Goal: Information Seeking & Learning: Learn about a topic

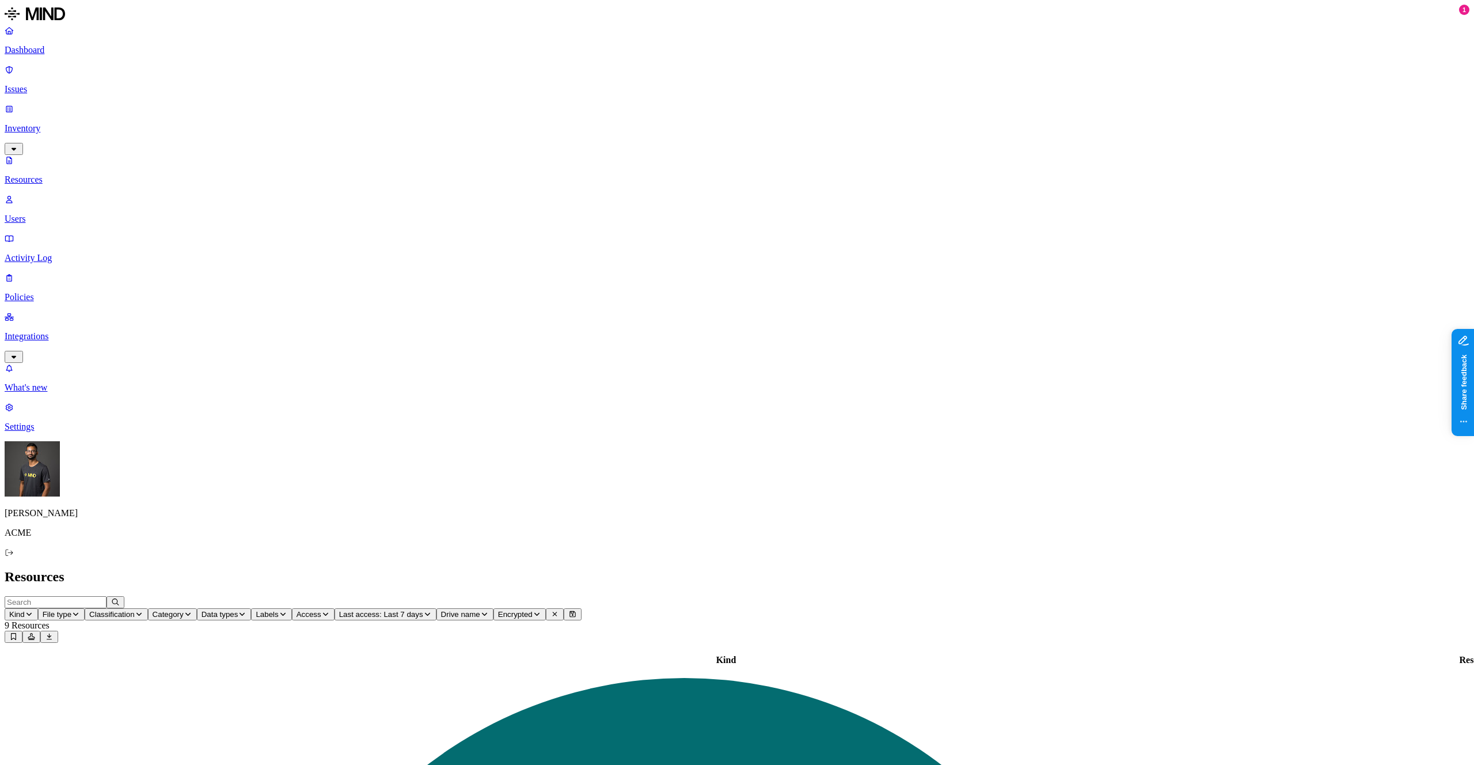
click at [18, 353] on icon "button" at bounding box center [13, 356] width 9 height 7
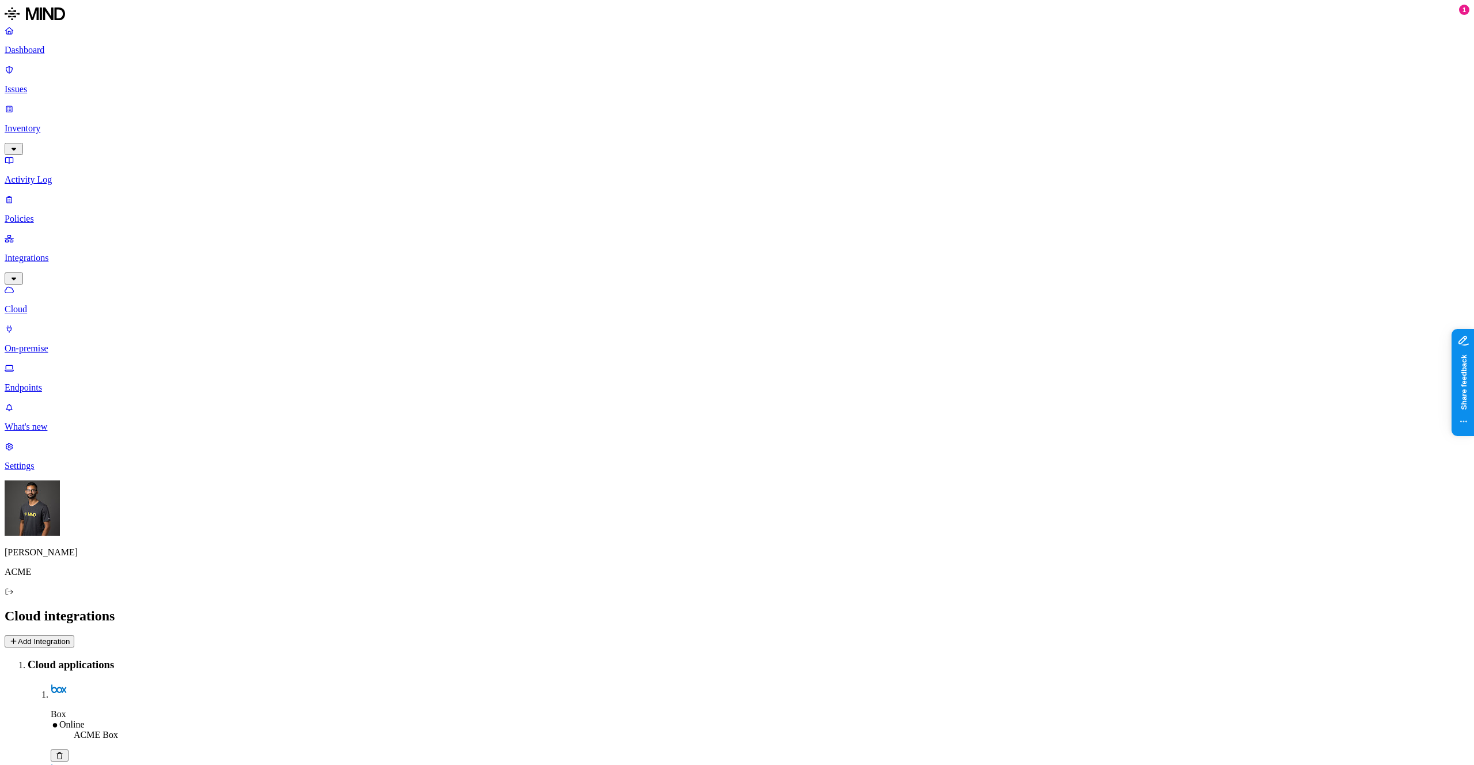
click at [78, 382] on p "Endpoints" at bounding box center [737, 387] width 1465 height 10
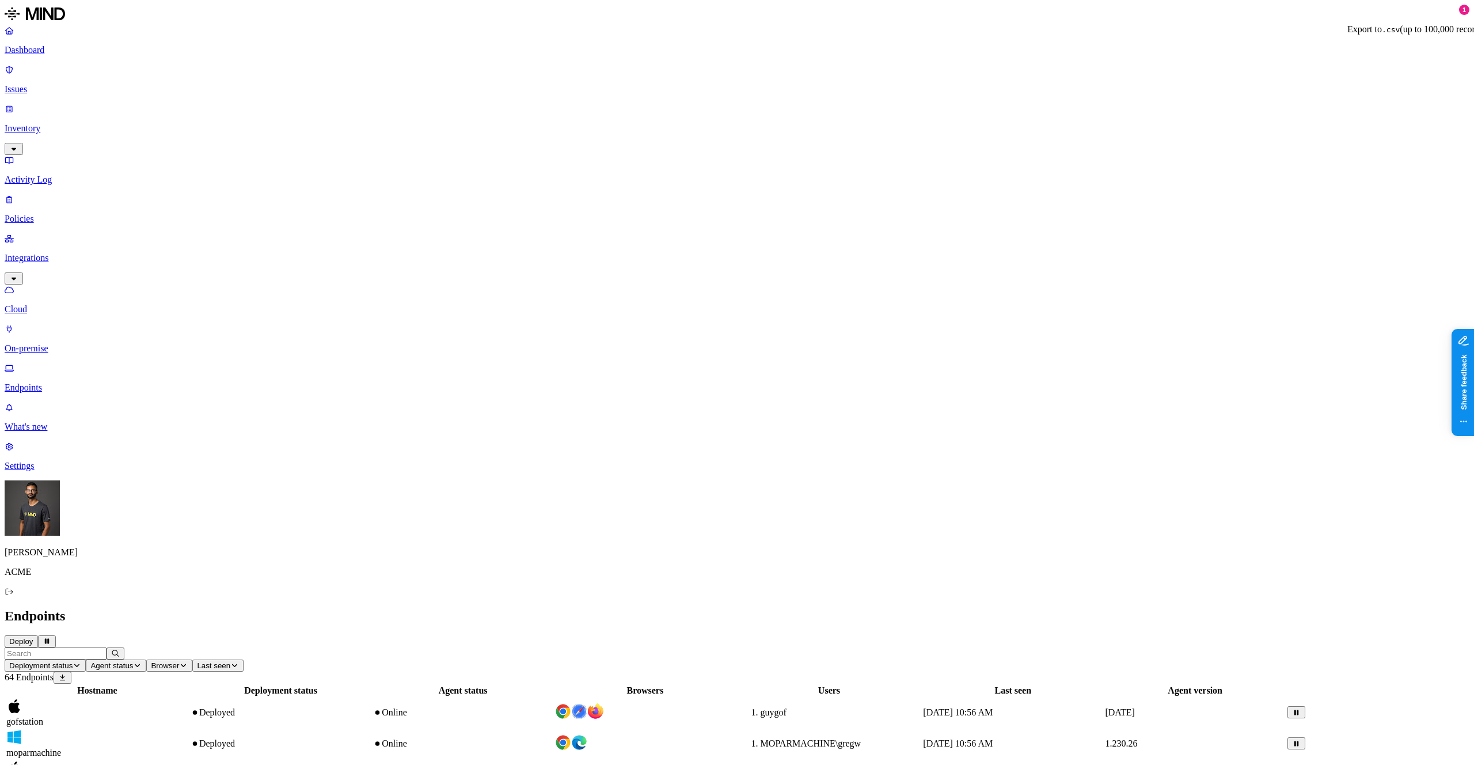
click at [71, 671] on button at bounding box center [63, 677] width 18 height 12
click at [49, 471] on p "Settings" at bounding box center [737, 466] width 1465 height 10
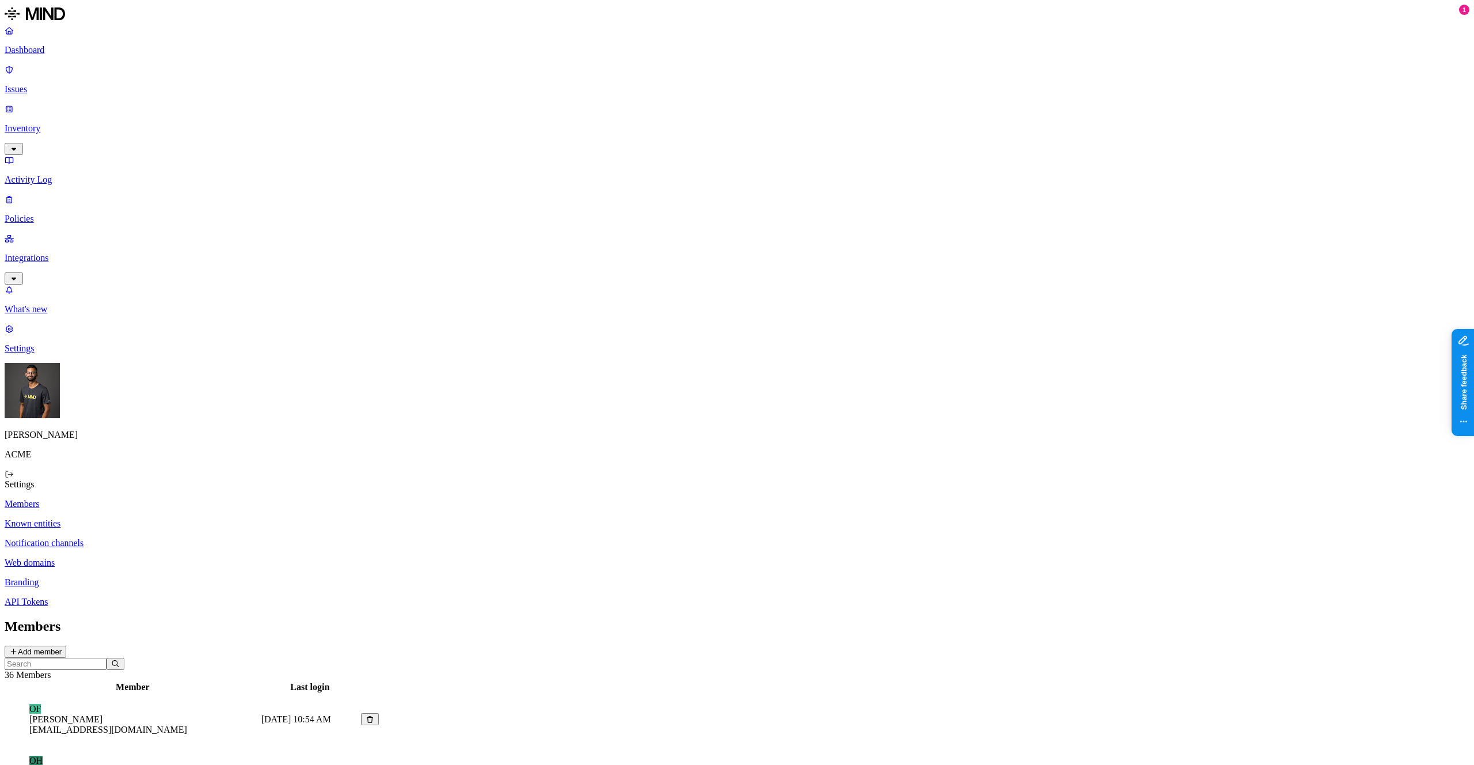
click at [189, 538] on p "Notification channels" at bounding box center [737, 543] width 1465 height 10
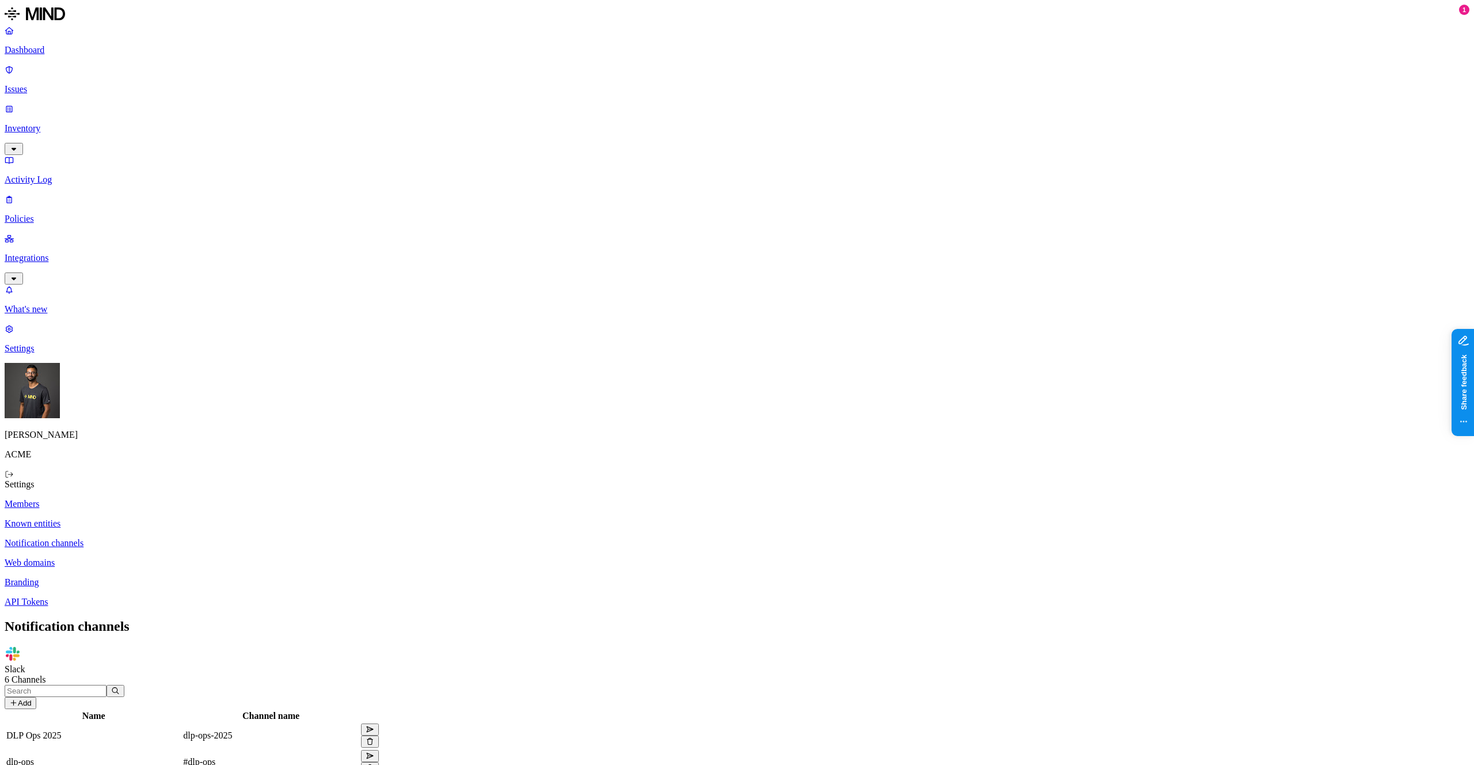
click at [179, 557] on p "Web domains" at bounding box center [737, 562] width 1465 height 10
click at [191, 538] on p "Notification channels" at bounding box center [737, 543] width 1465 height 10
click at [203, 518] on p "Known entities" at bounding box center [737, 523] width 1465 height 10
click at [74, 174] on p "Activity Log" at bounding box center [737, 179] width 1465 height 10
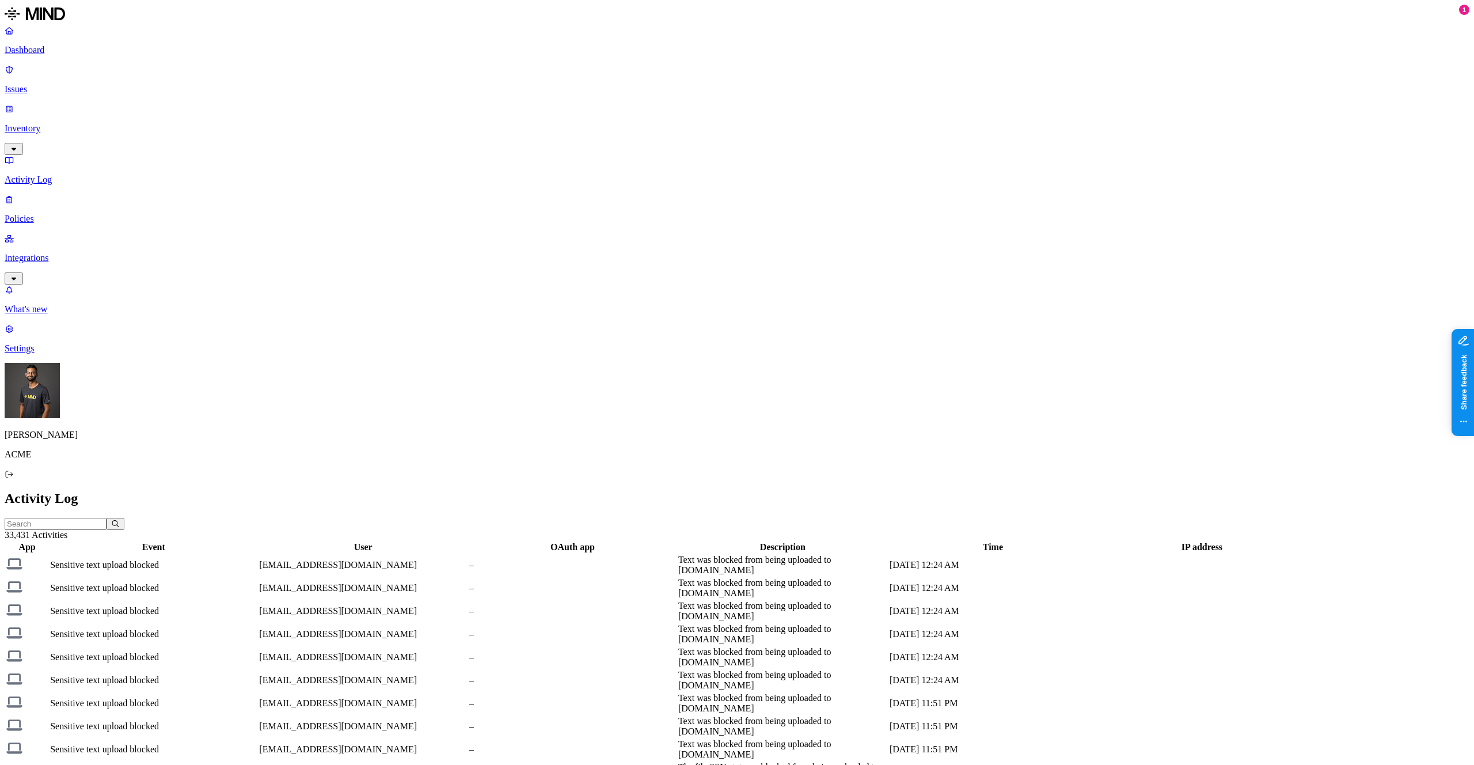
click at [67, 123] on p "Inventory" at bounding box center [737, 128] width 1465 height 10
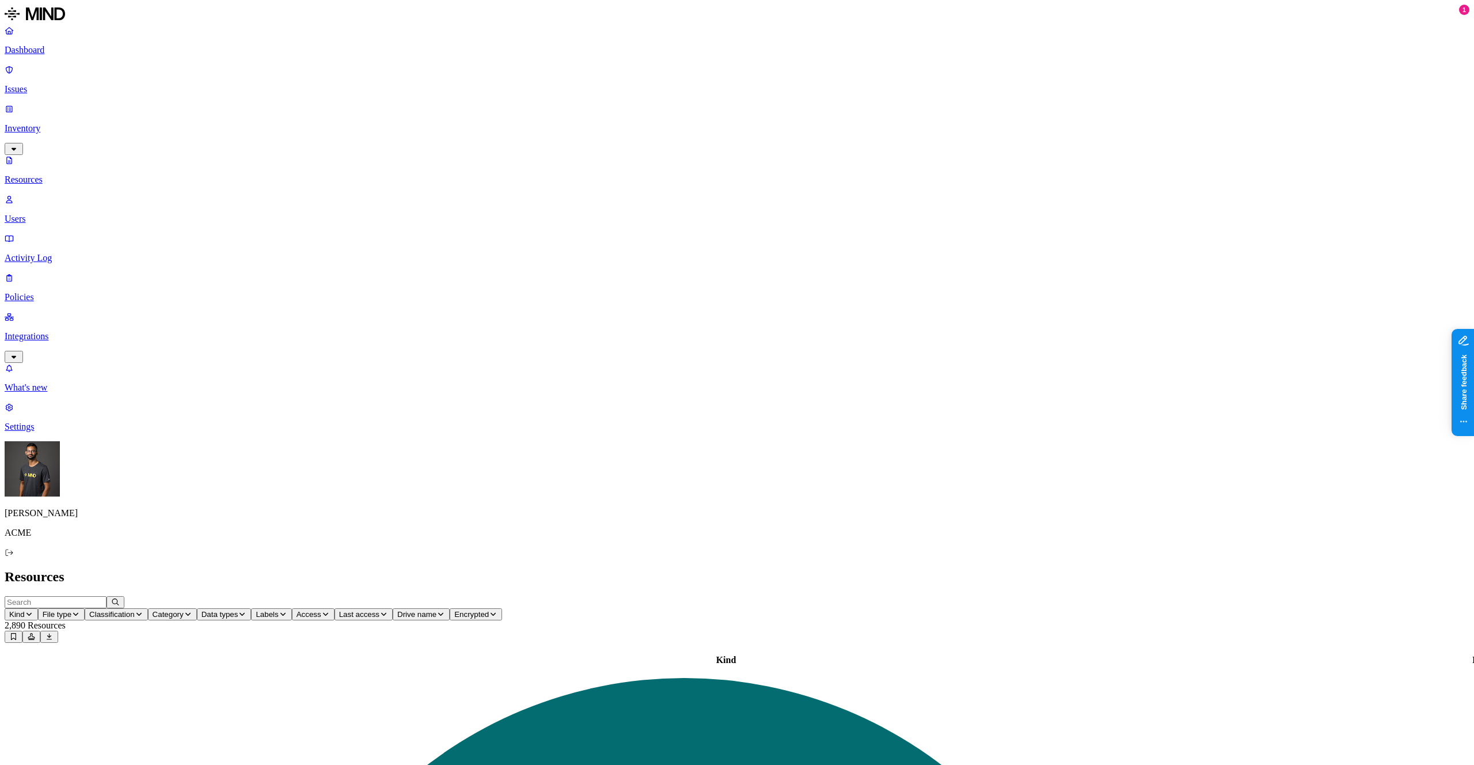
click at [71, 610] on span "File type" at bounding box center [57, 614] width 29 height 9
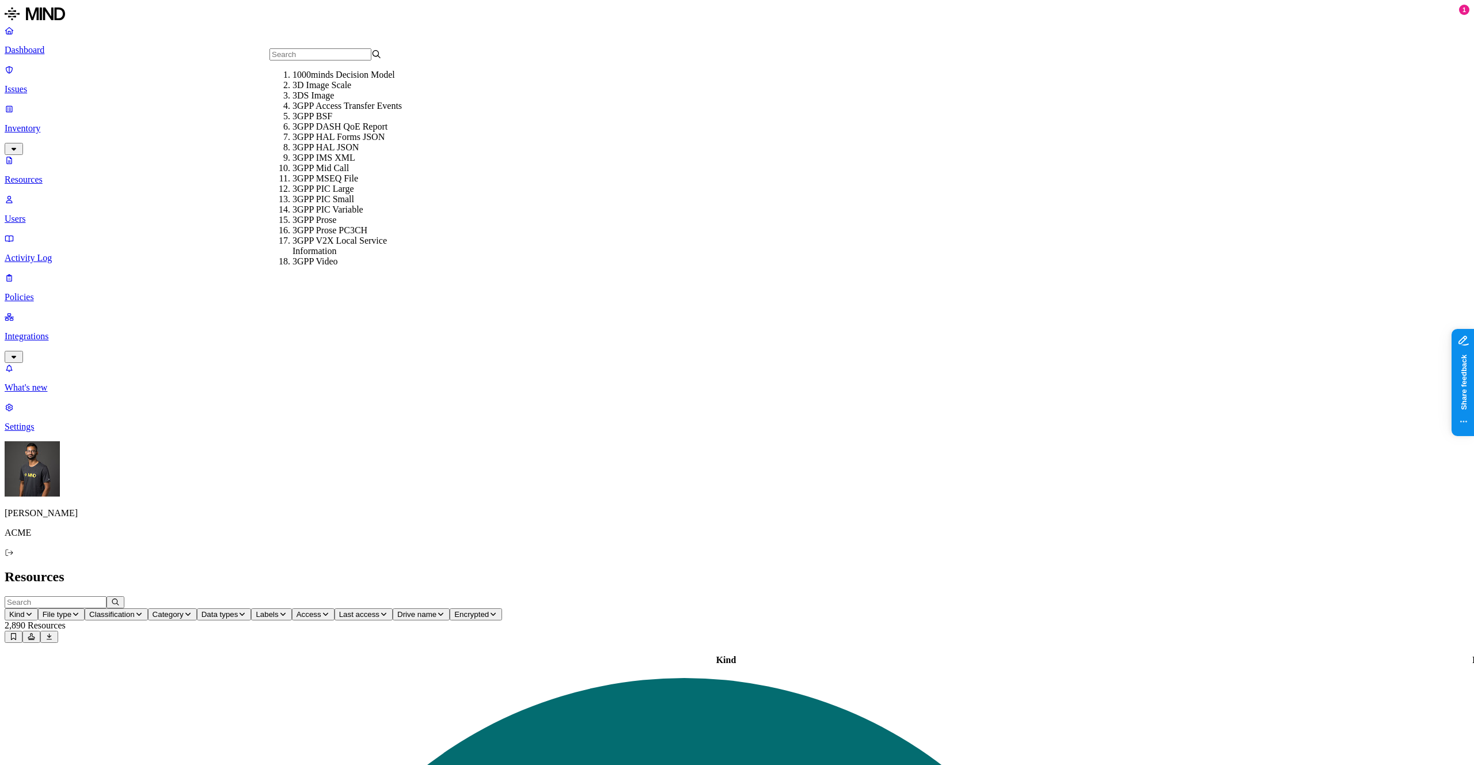
click at [292, 90] on div "3D Image Scale" at bounding box center [348, 85] width 112 height 10
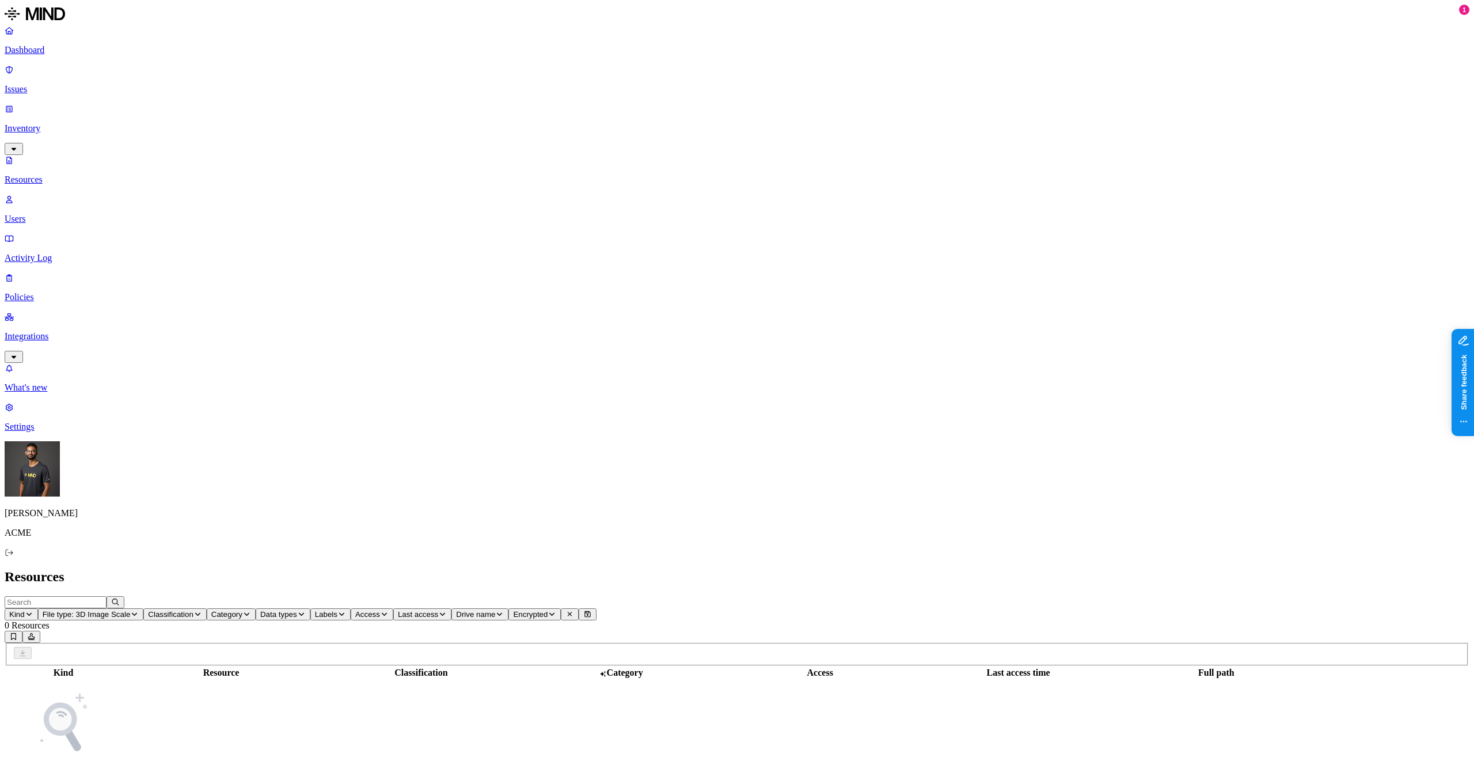
click at [131, 610] on span "File type: 3D Image Scale" at bounding box center [87, 614] width 88 height 9
click at [219, 608] on button "File type: 3D Image Scale, GeoJSON Sequence" at bounding box center [128, 614] width 181 height 12
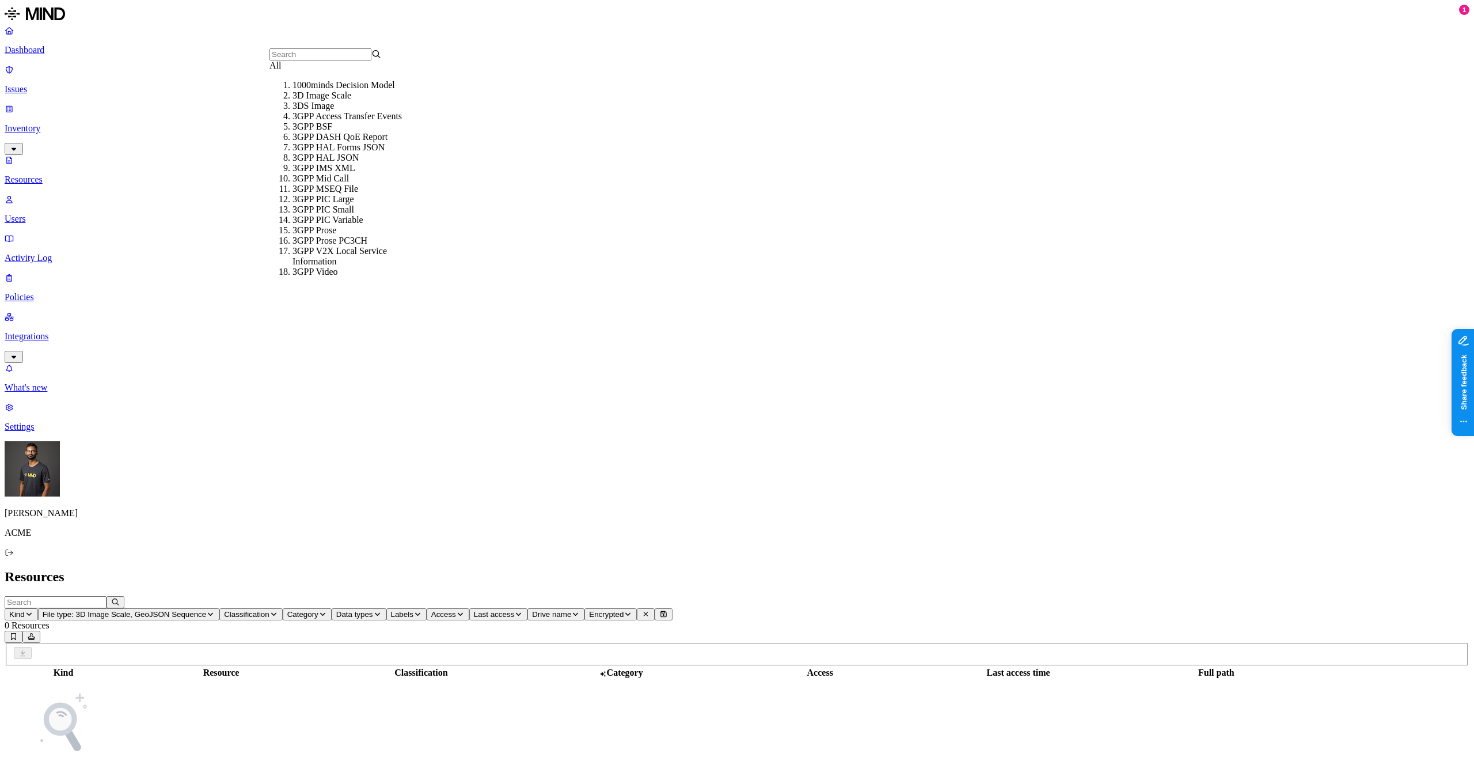
click at [341, 101] on div "3D Image Scale" at bounding box center [348, 95] width 112 height 10
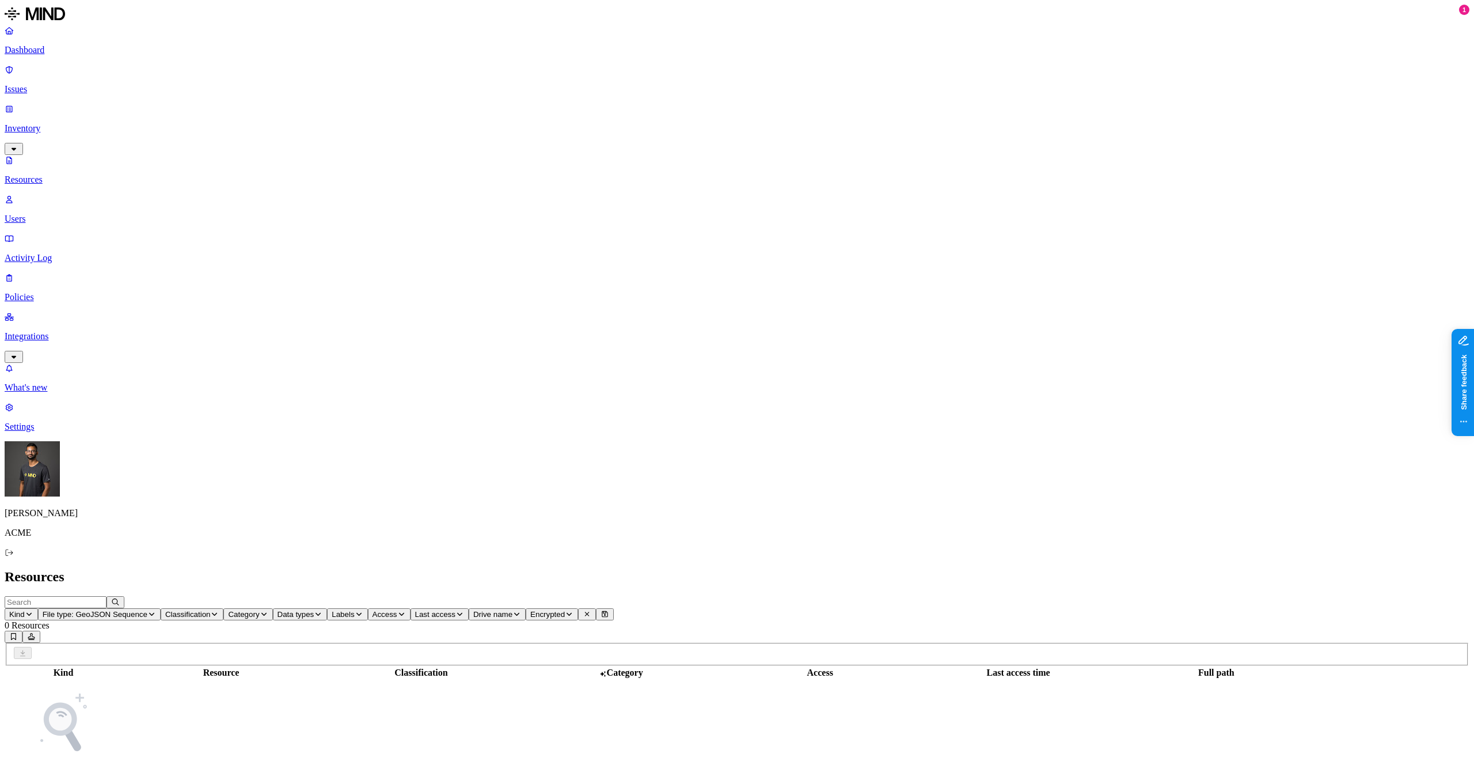
click at [147, 610] on span "File type: GeoJSON Sequence" at bounding box center [95, 614] width 105 height 9
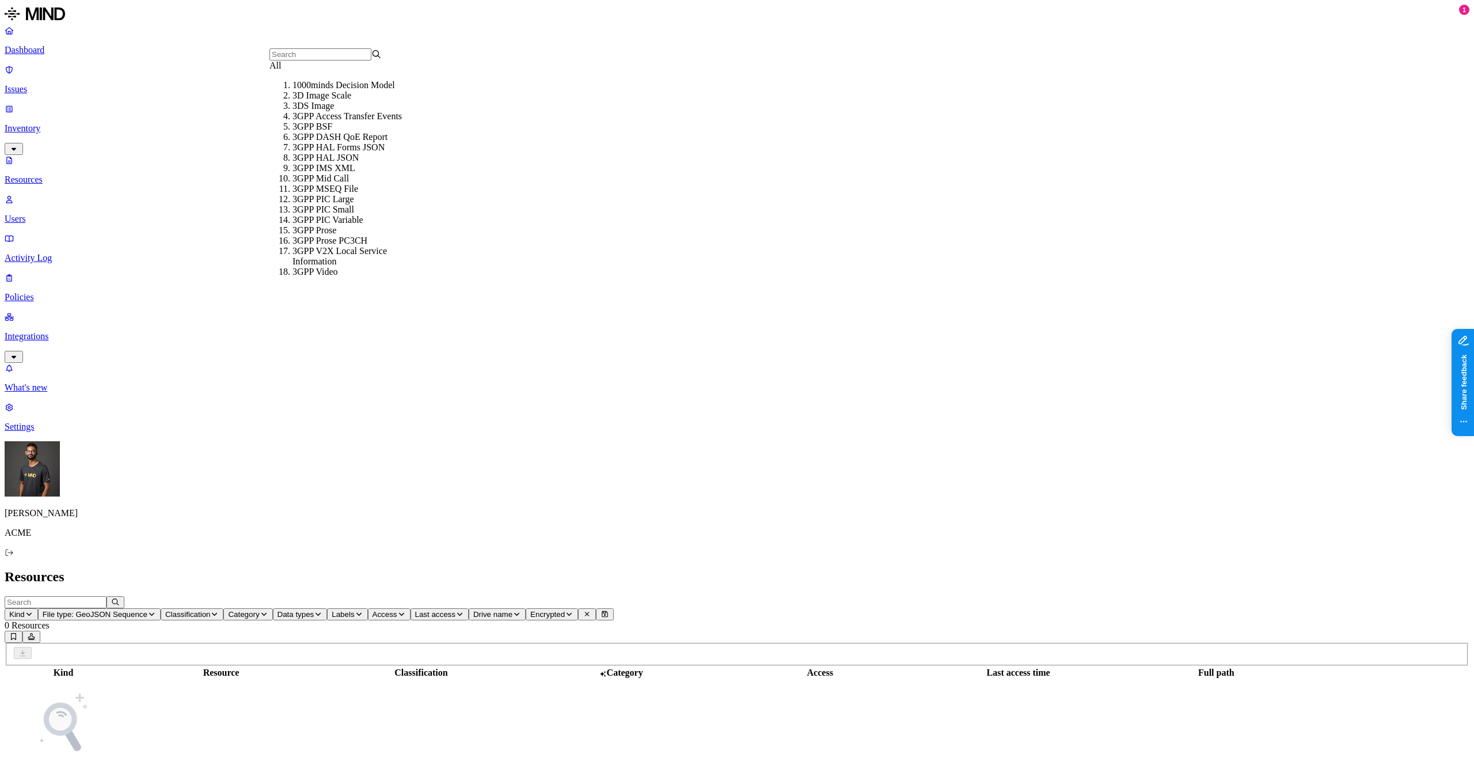
click at [382, 71] on div "All" at bounding box center [325, 65] width 112 height 10
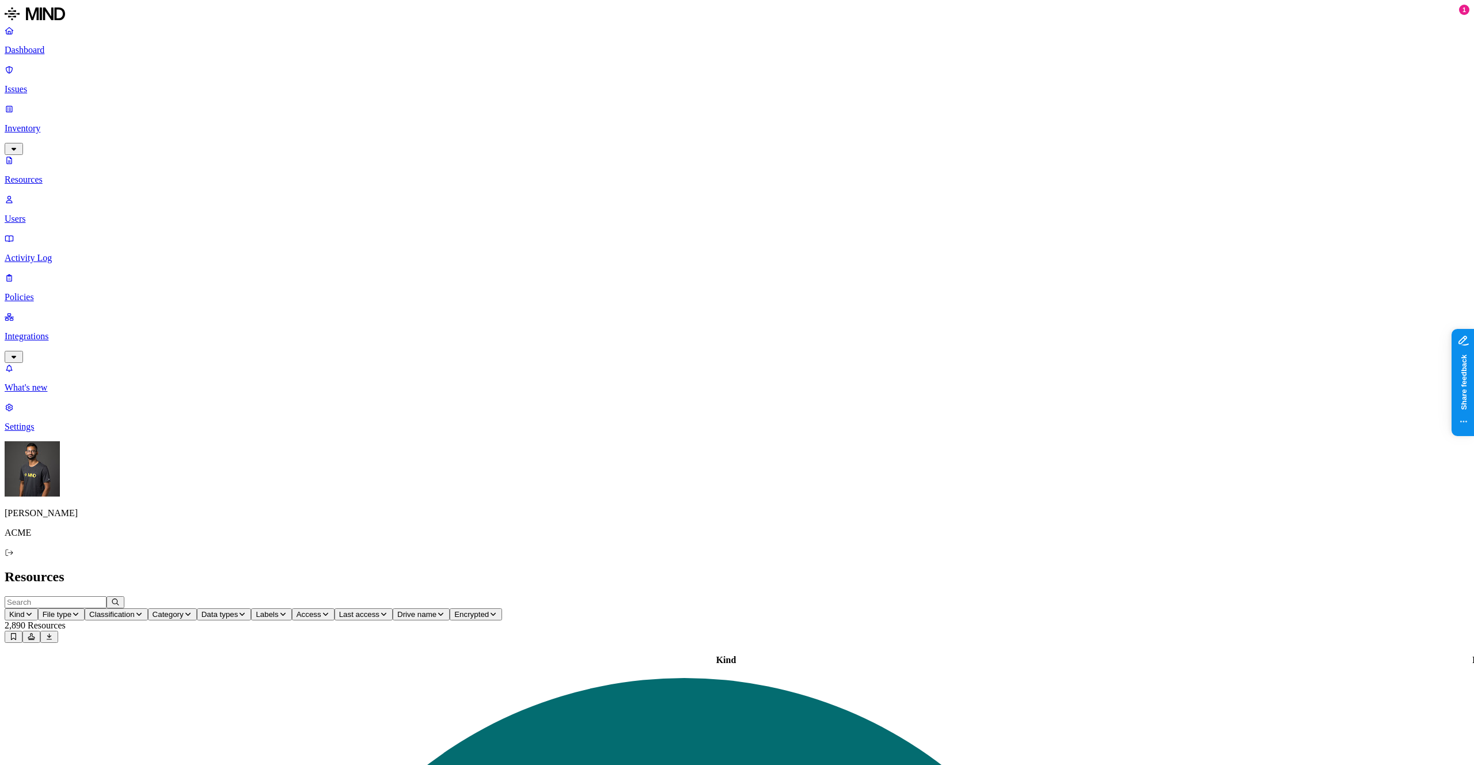
click at [67, 432] on nav "Dashboard Issues Inventory Resources Users Activity Log Policies Integrations W…" at bounding box center [737, 228] width 1465 height 407
click at [68, 432] on link "Settings" at bounding box center [737, 417] width 1465 height 30
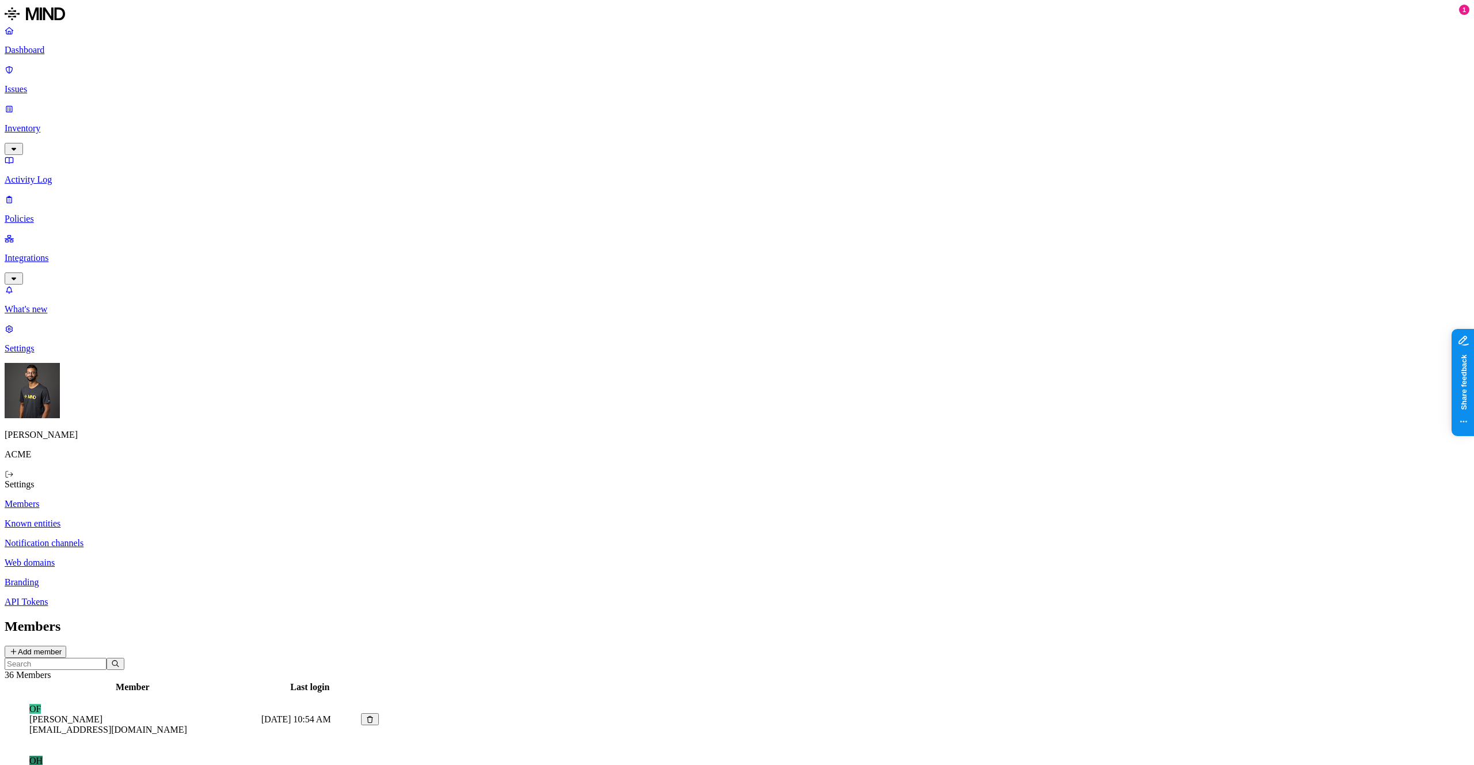
click at [107, 658] on input "text" at bounding box center [56, 664] width 102 height 12
click at [359, 682] on div "Last login" at bounding box center [309, 687] width 97 height 10
click at [173, 518] on p "Known entities" at bounding box center [737, 523] width 1465 height 10
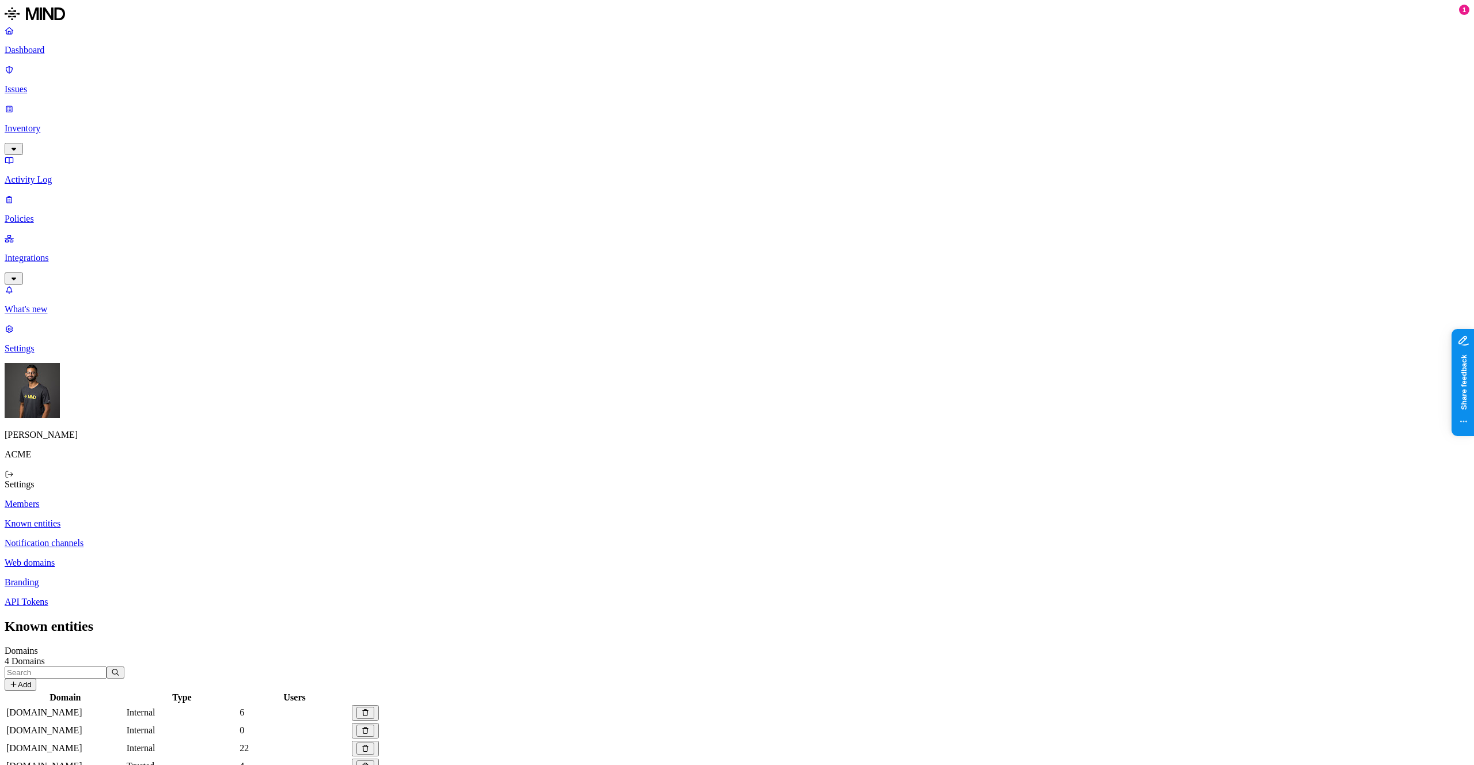
click at [174, 538] on link "Notification channels" at bounding box center [737, 543] width 1465 height 10
click at [197, 557] on p "Web domains" at bounding box center [737, 562] width 1465 height 10
click at [203, 538] on p "Notification channels" at bounding box center [737, 543] width 1465 height 10
click at [204, 518] on link "Known entities" at bounding box center [737, 523] width 1465 height 10
click at [199, 538] on p "Notification channels" at bounding box center [737, 543] width 1465 height 10
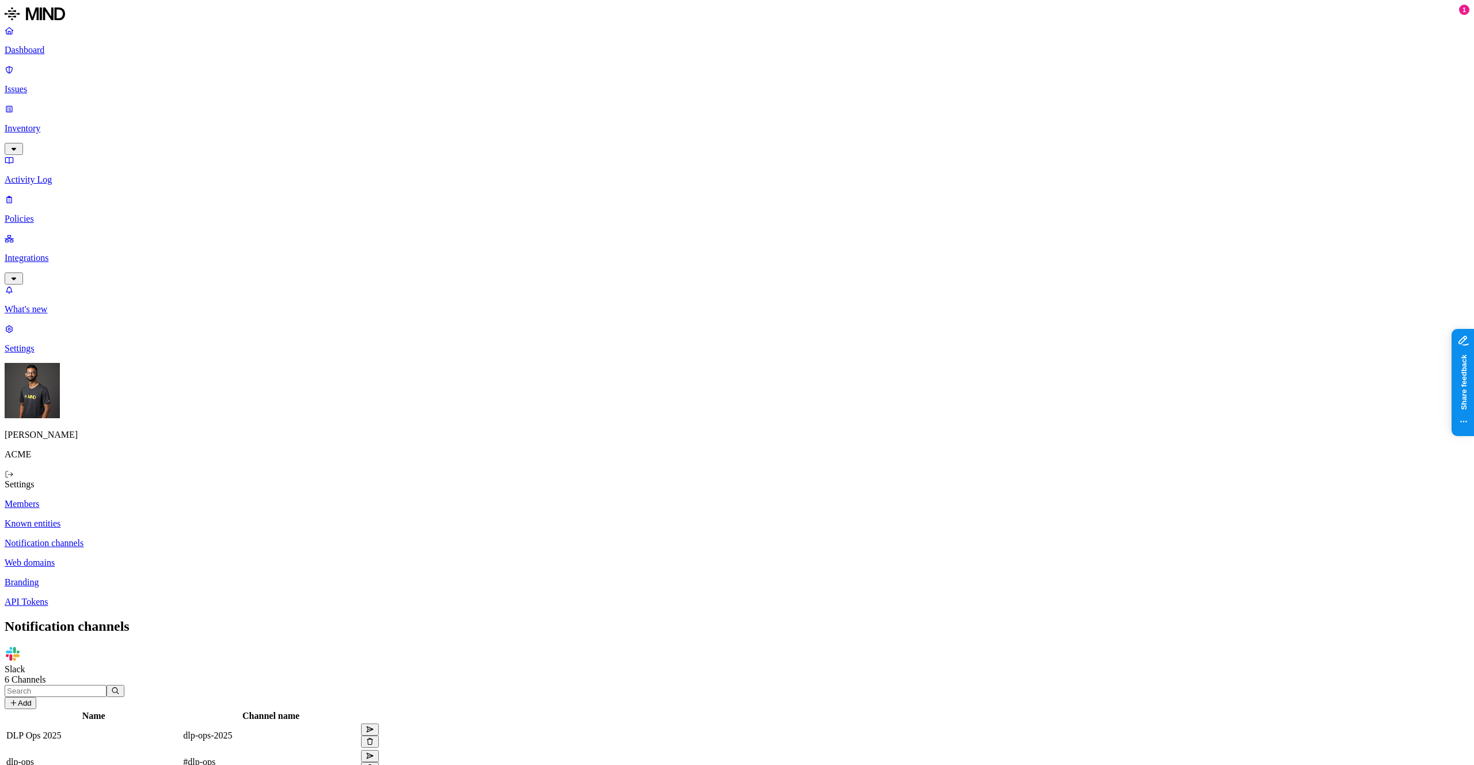
click at [200, 518] on p "Known entities" at bounding box center [737, 523] width 1465 height 10
click at [68, 123] on p "Inventory" at bounding box center [737, 128] width 1465 height 10
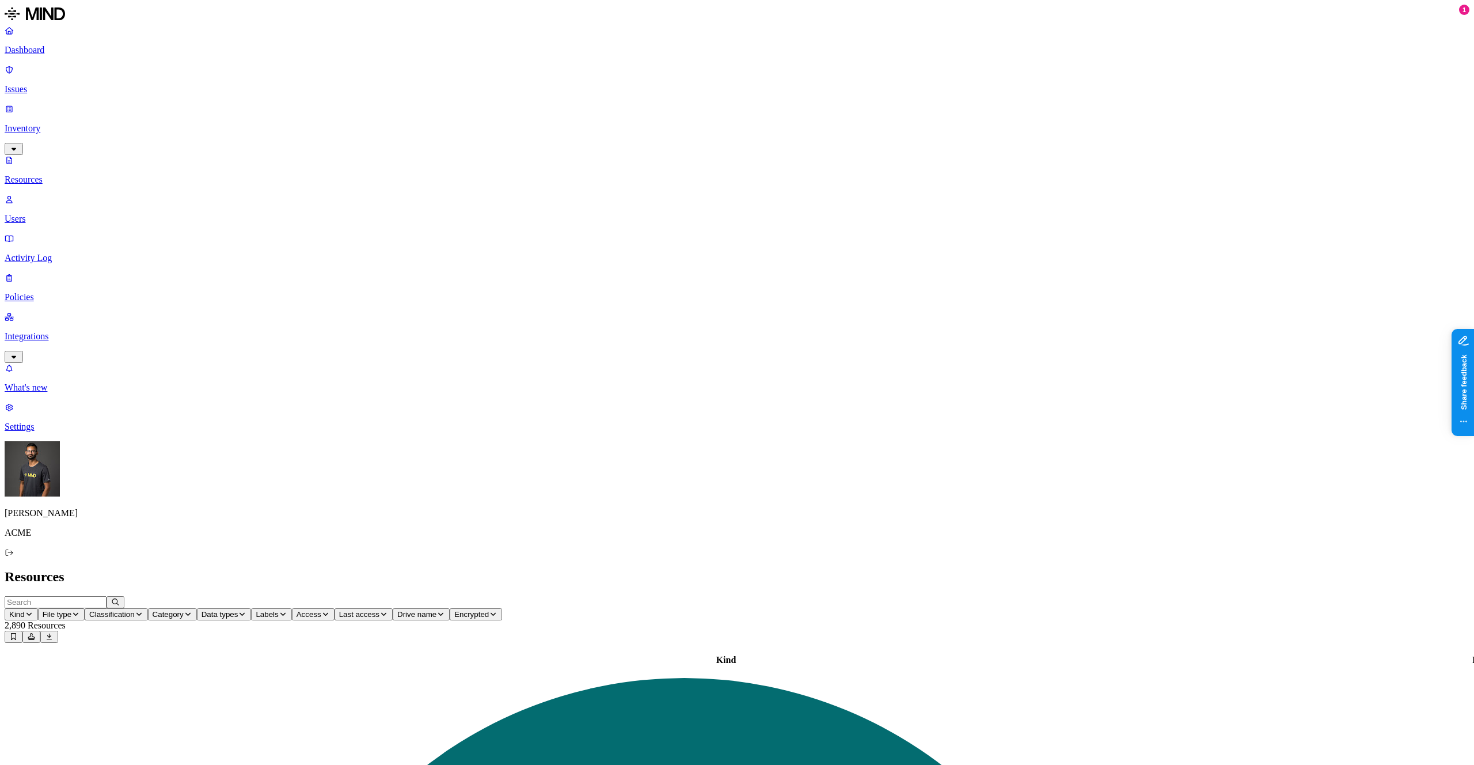
click at [75, 55] on link "Dashboard" at bounding box center [737, 40] width 1465 height 30
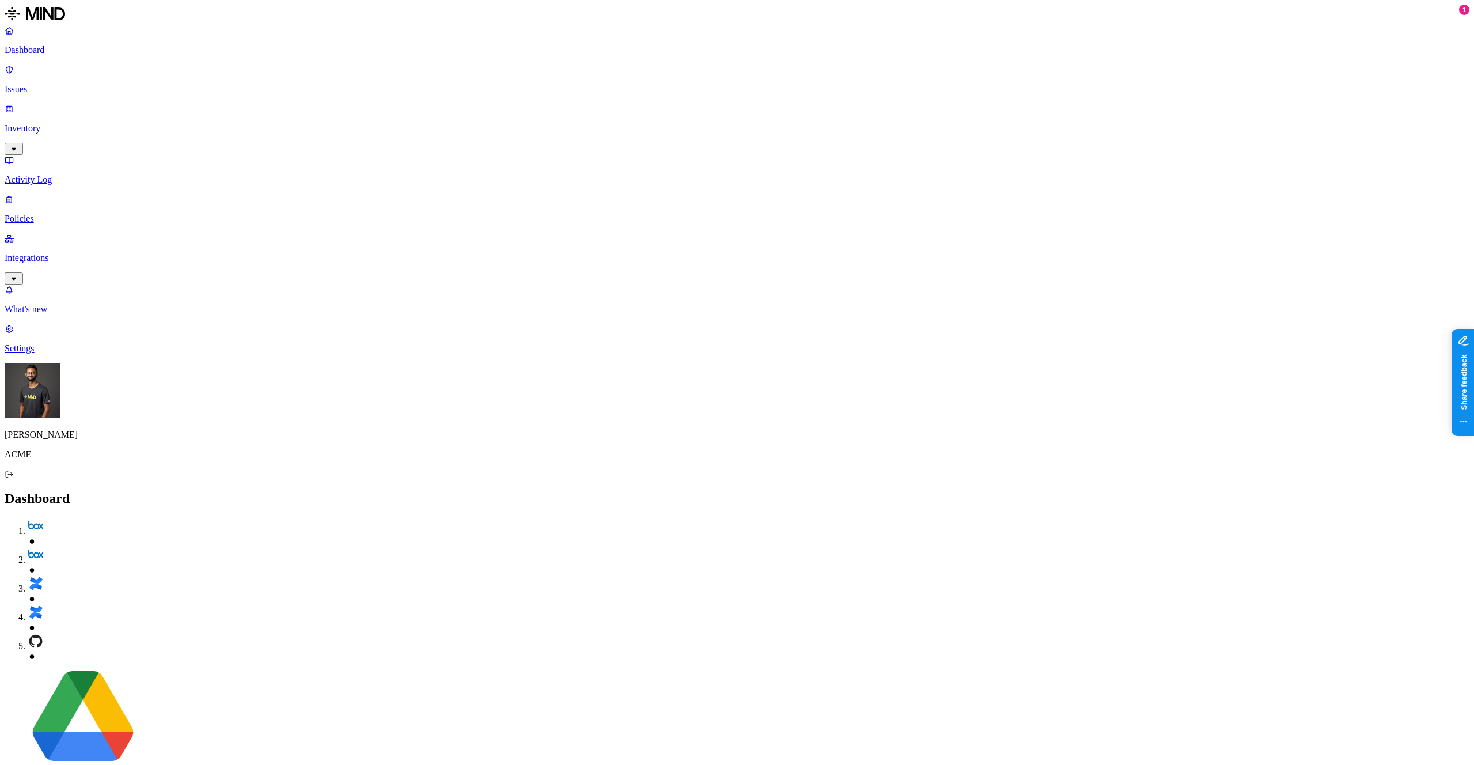
click at [56, 214] on p "Policies" at bounding box center [737, 219] width 1465 height 10
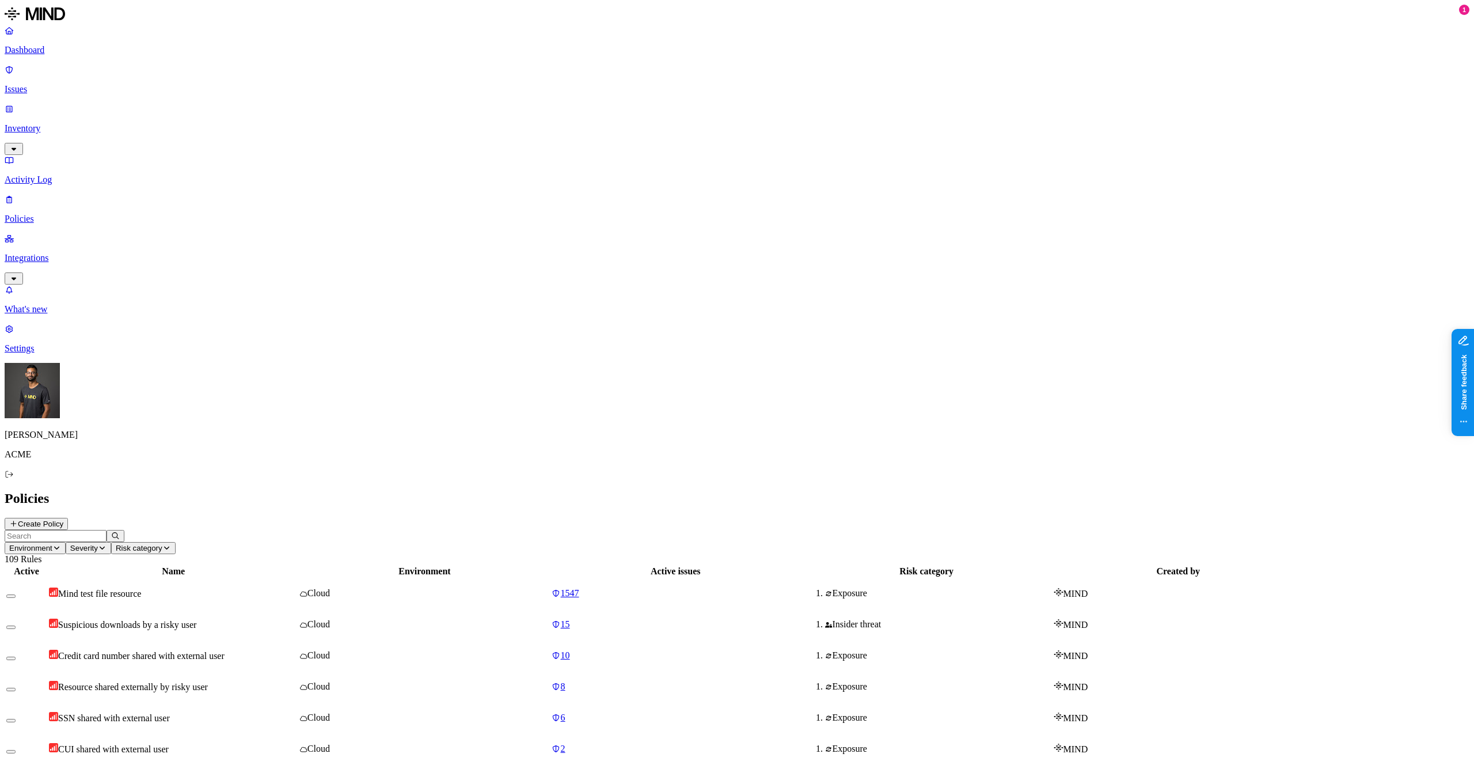
click at [52, 544] on span "Environment" at bounding box center [30, 548] width 43 height 9
click at [254, 79] on button "button" at bounding box center [258, 77] width 9 height 3
click at [254, 81] on button "button" at bounding box center [258, 76] width 9 height 12
click at [254, 96] on div "Endpoint" at bounding box center [310, 100] width 112 height 21
click at [366, 491] on h2 "Policies" at bounding box center [737, 499] width 1465 height 16
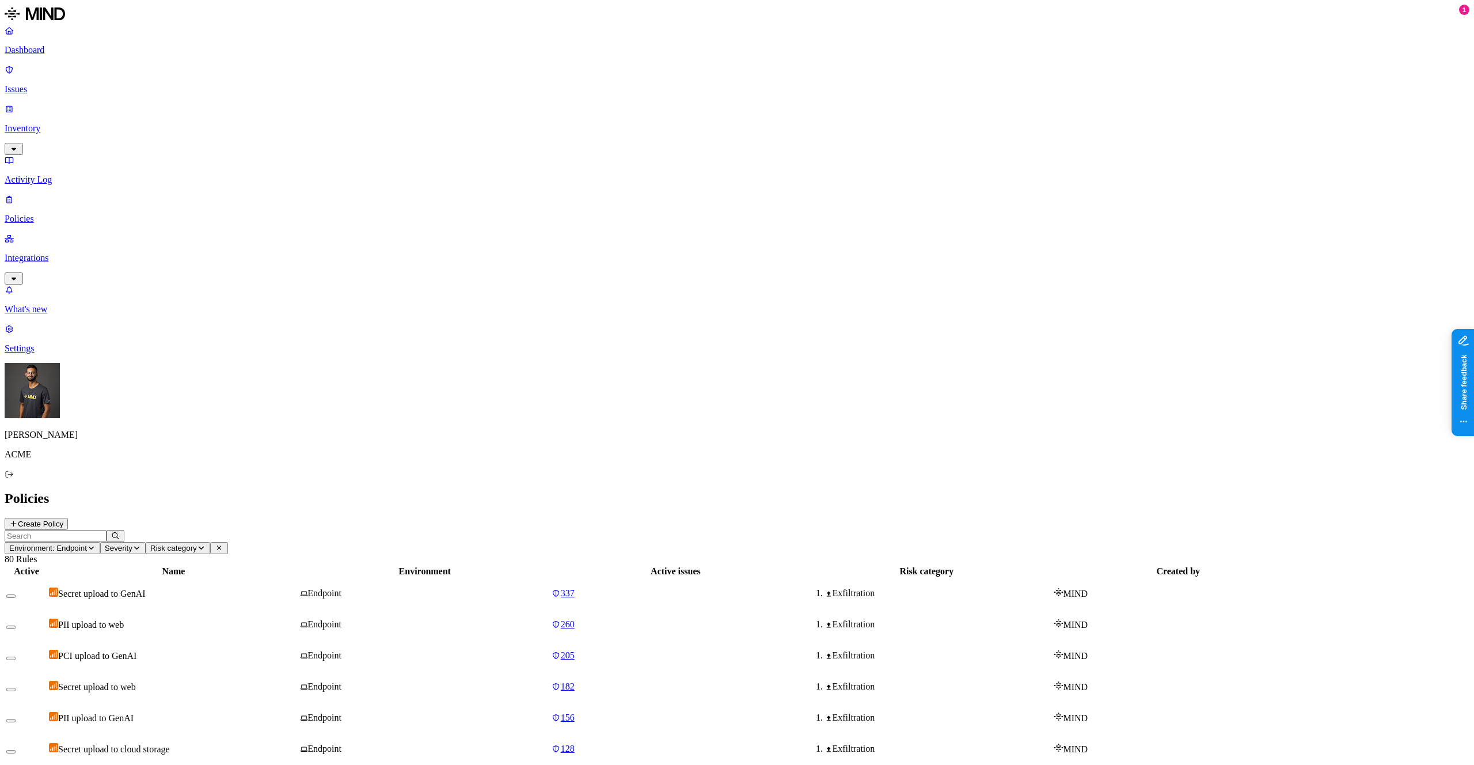
click at [146, 542] on button "Severity" at bounding box center [122, 548] width 45 height 12
click at [348, 85] on div "Critical" at bounding box center [404, 81] width 112 height 22
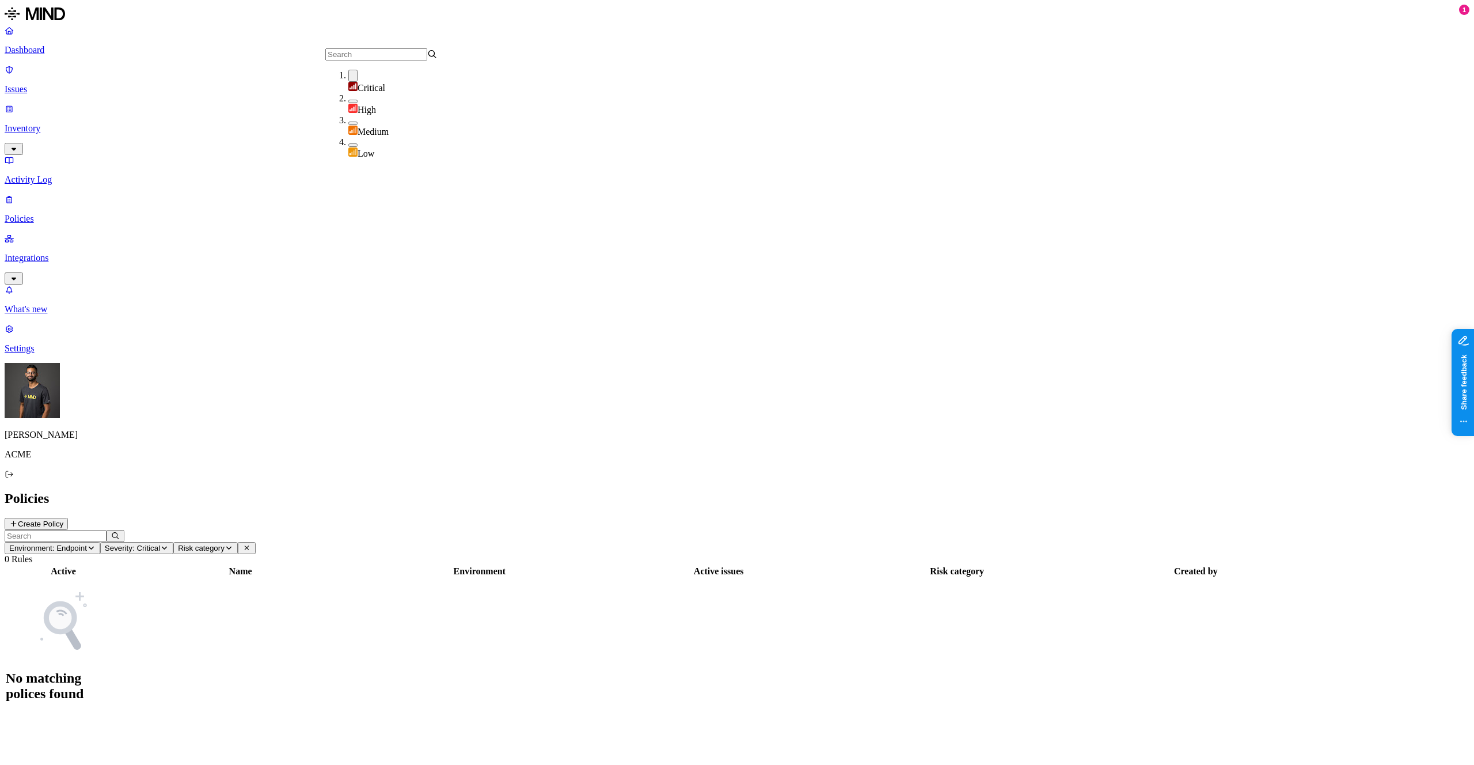
click at [348, 85] on div "Critical" at bounding box center [404, 82] width 112 height 24
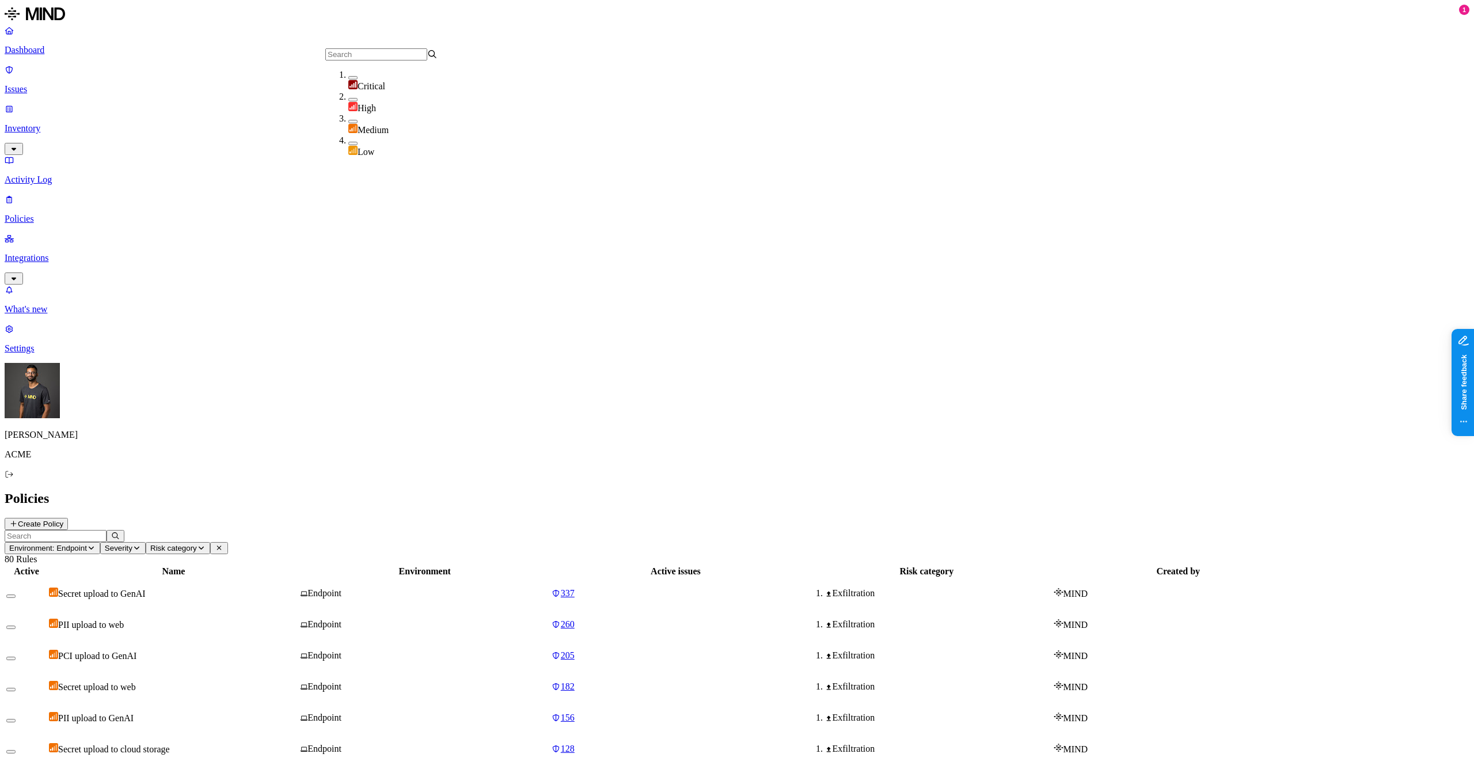
click at [348, 97] on div "High" at bounding box center [404, 103] width 112 height 22
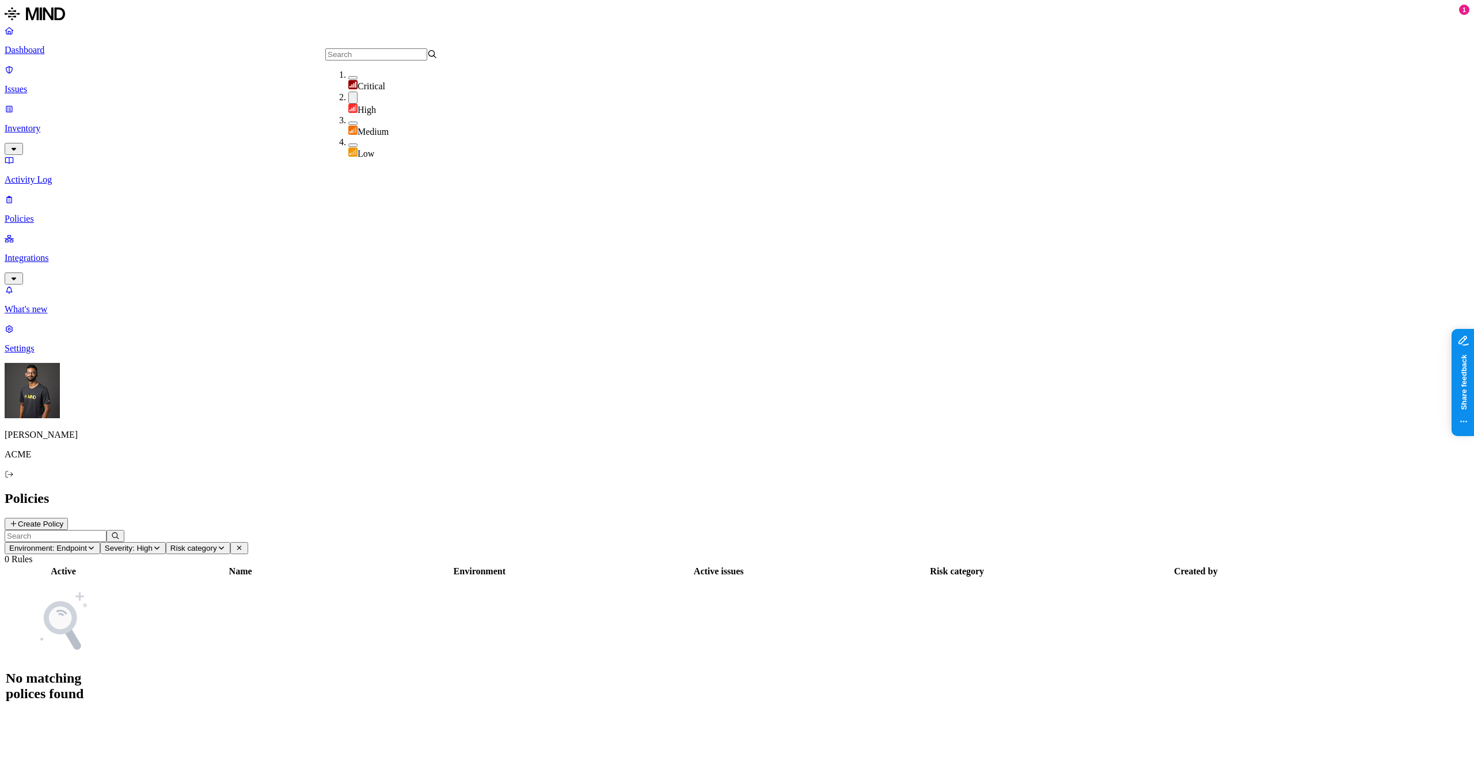
click at [348, 108] on div "High" at bounding box center [404, 104] width 112 height 24
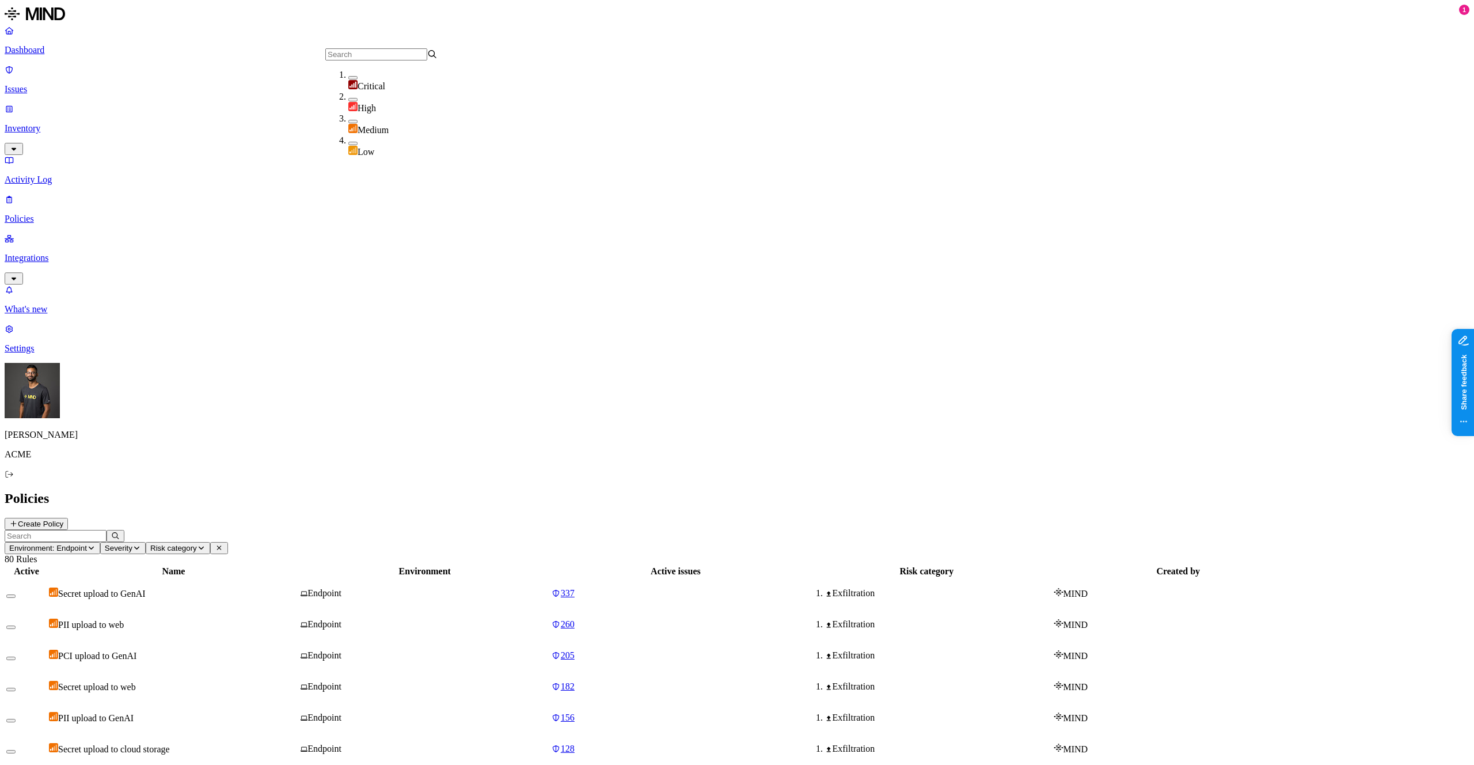
click at [348, 117] on div "Medium" at bounding box center [404, 124] width 112 height 22
click at [348, 137] on div "Low" at bounding box center [404, 148] width 112 height 22
click at [348, 126] on div "Medium" at bounding box center [404, 125] width 112 height 24
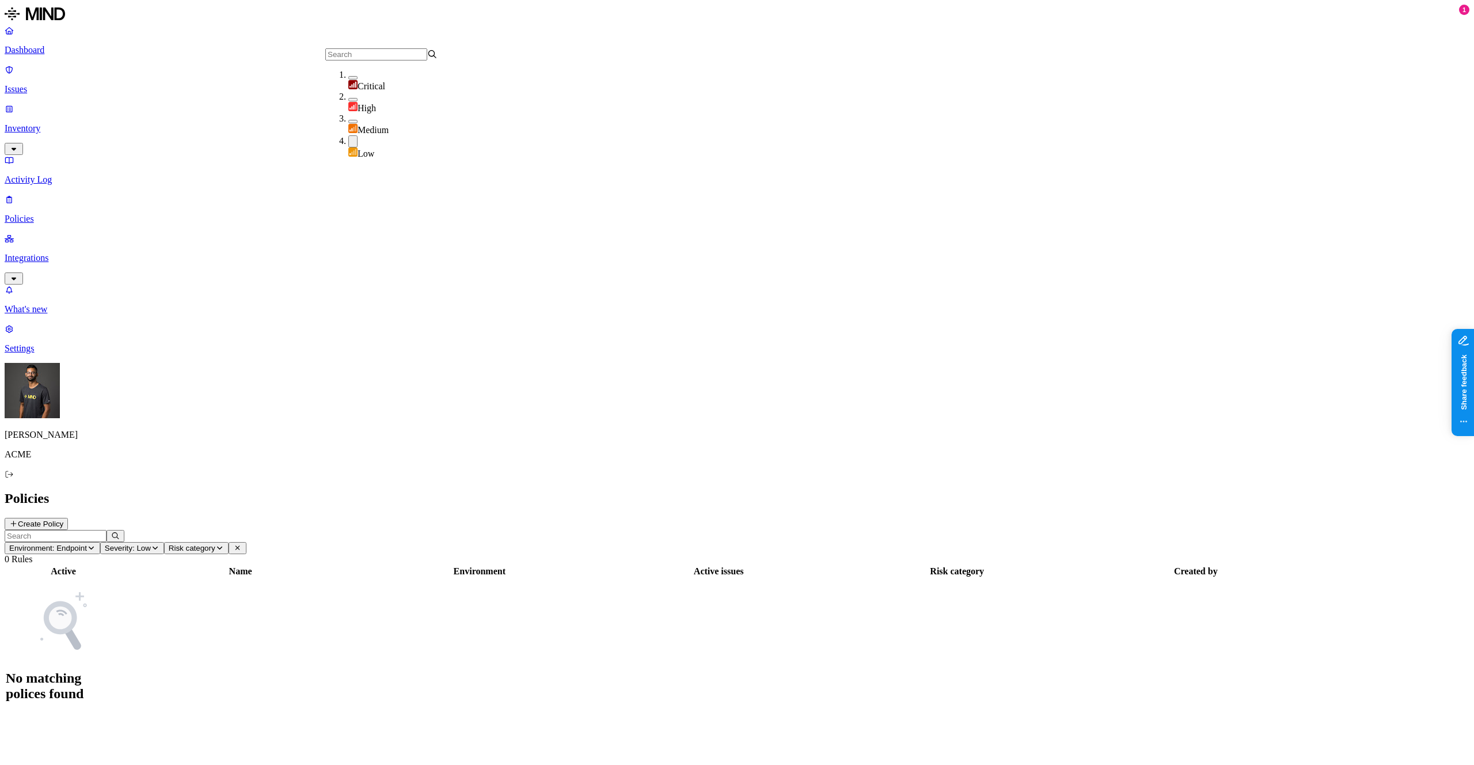
click at [348, 138] on button "button" at bounding box center [352, 141] width 9 height 12
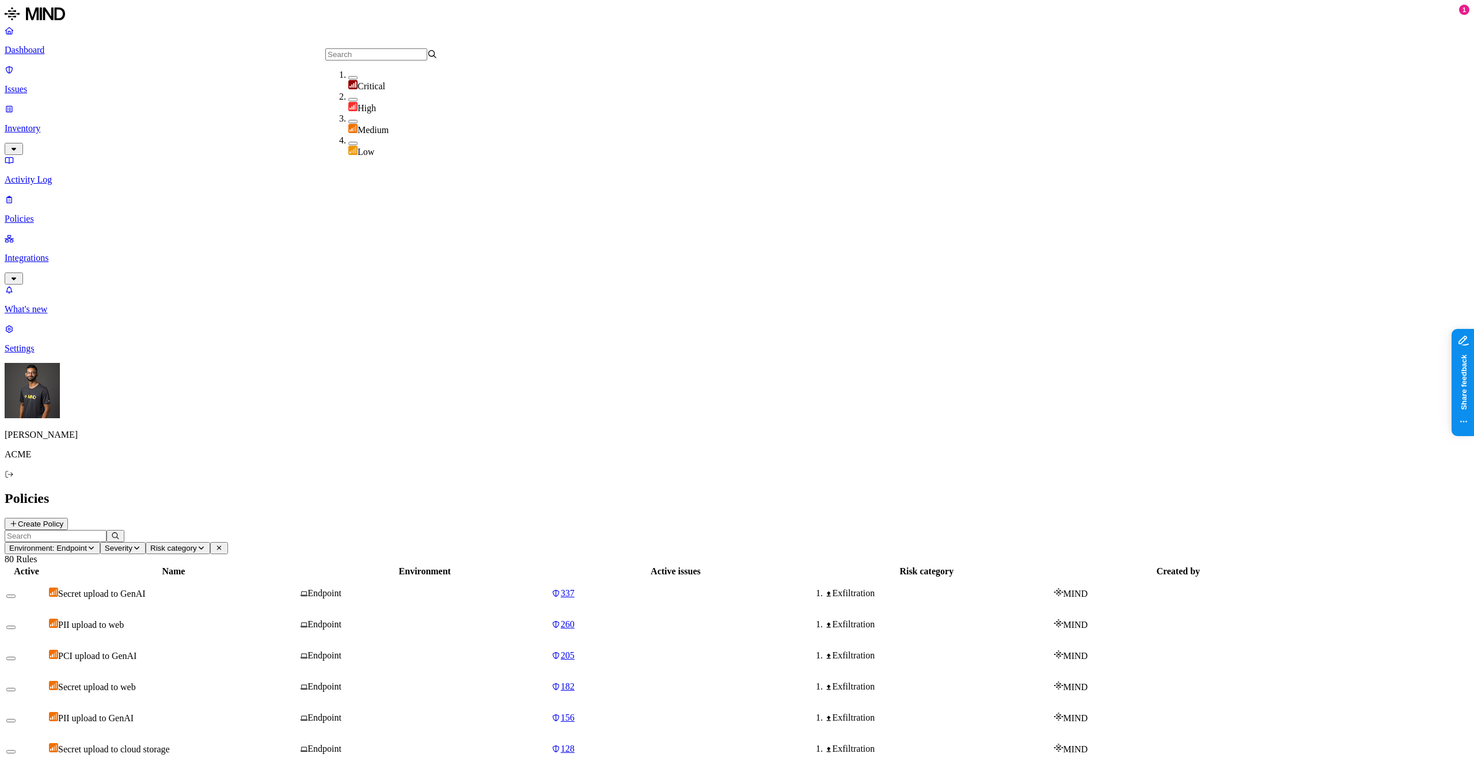
click at [348, 123] on button "button" at bounding box center [352, 121] width 9 height 3
click at [537, 530] on header "Environment: Endpoint Severity: Medium Risk category 80 Rules" at bounding box center [737, 547] width 1465 height 35
click at [177, 542] on button "Severity: Medium" at bounding box center [138, 548] width 77 height 12
drag, startPoint x: 336, startPoint y: 118, endPoint x: 334, endPoint y: 112, distance: 6.0
click at [348, 118] on button "button" at bounding box center [352, 119] width 9 height 12
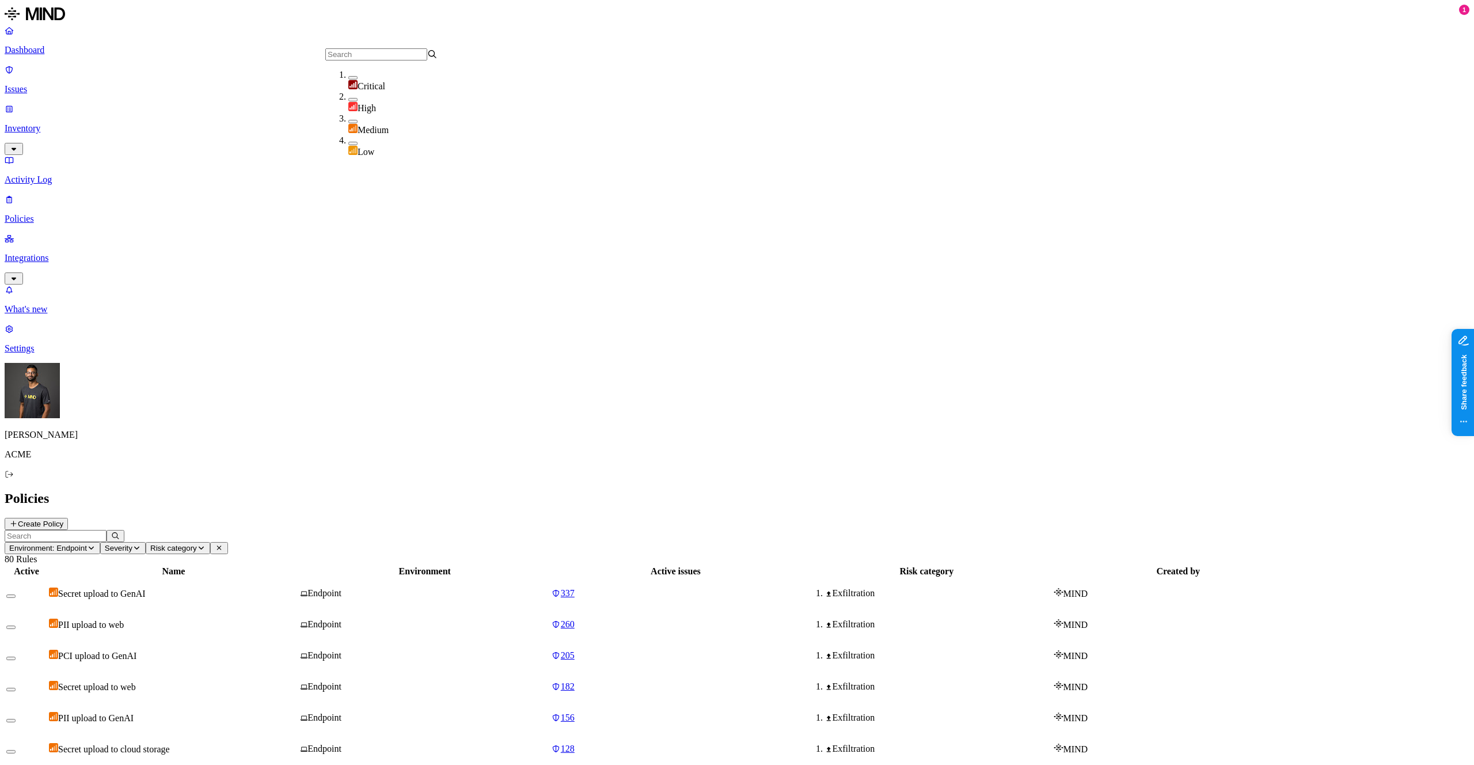
click at [100, 542] on button "Environment: Endpoint" at bounding box center [53, 548] width 96 height 12
click at [282, 102] on span "Endpoint" at bounding box center [279, 107] width 34 height 10
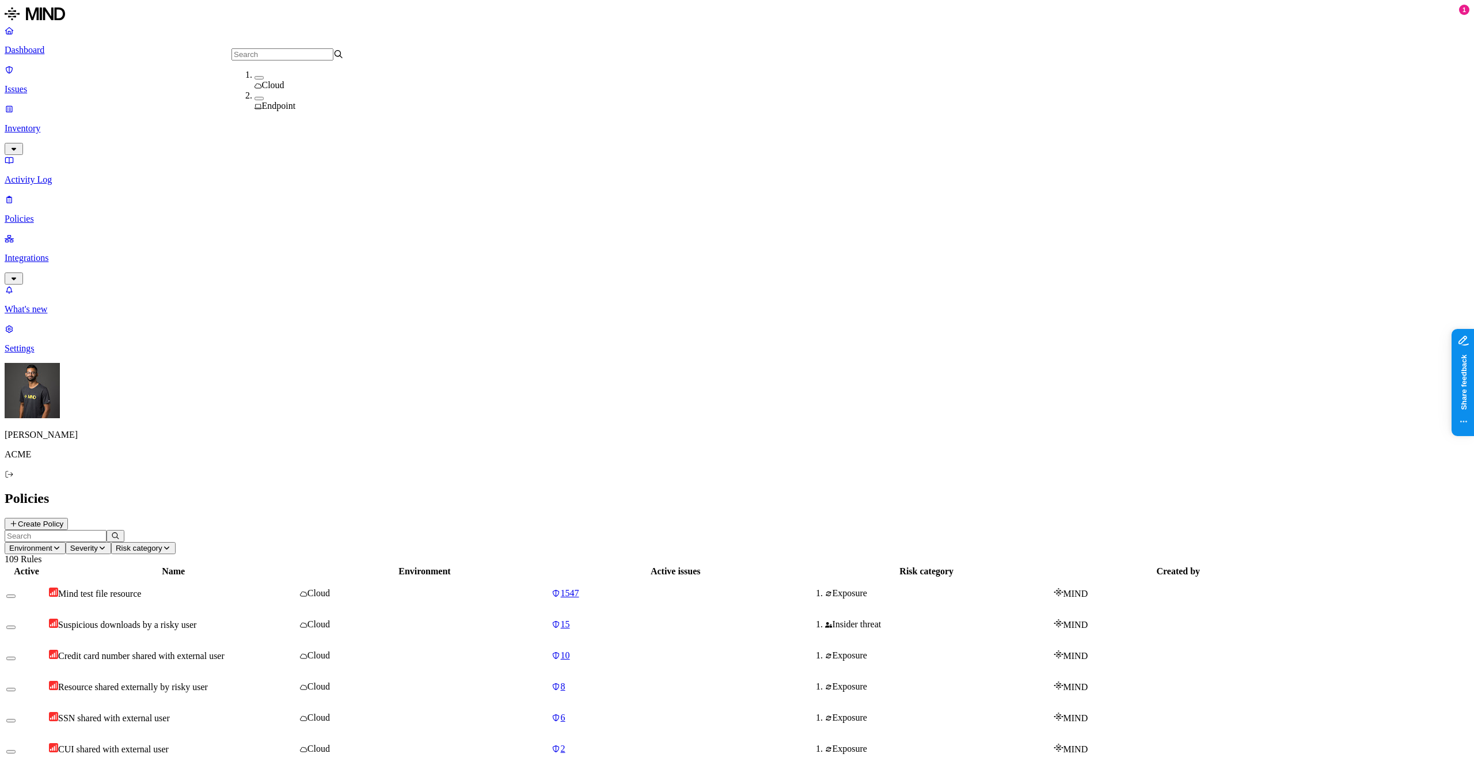
click at [426, 530] on header "Environment Severity Risk category 109 Rules" at bounding box center [737, 547] width 1465 height 35
click at [176, 542] on button "Risk category" at bounding box center [143, 548] width 64 height 12
click at [639, 491] on div "Policies Create Policy" at bounding box center [737, 510] width 1465 height 39
click at [526, 609] on td "Cloud" at bounding box center [424, 624] width 250 height 30
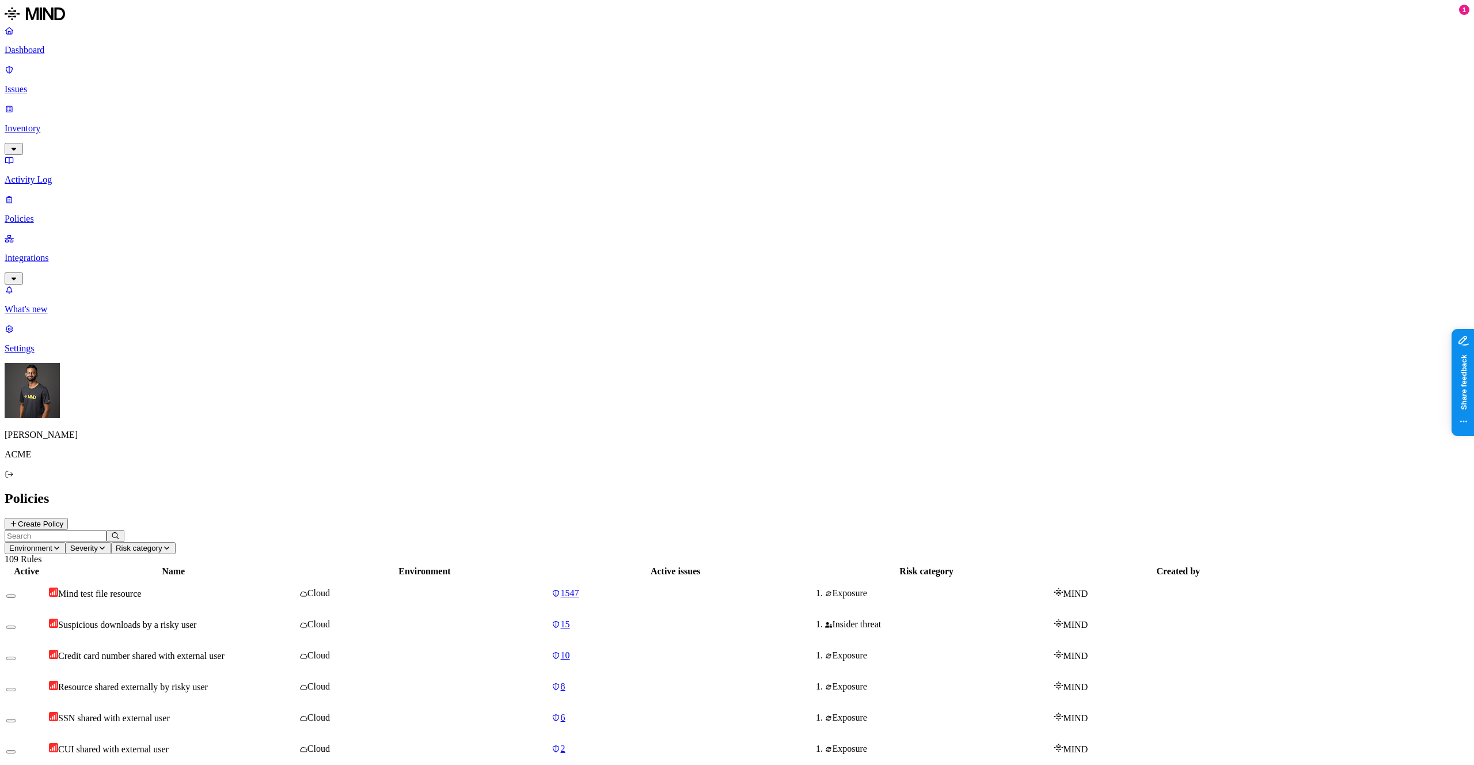
click at [549, 619] on div "Cloud" at bounding box center [424, 624] width 249 height 10
click at [549, 578] on td "Cloud" at bounding box center [424, 593] width 250 height 30
click at [208, 682] on span "Resource shared externally by risky user" at bounding box center [133, 687] width 150 height 10
click at [298, 712] on div "SSN shared with external user" at bounding box center [173, 718] width 249 height 12
click at [298, 743] on div "CUI shared with external user" at bounding box center [173, 749] width 249 height 12
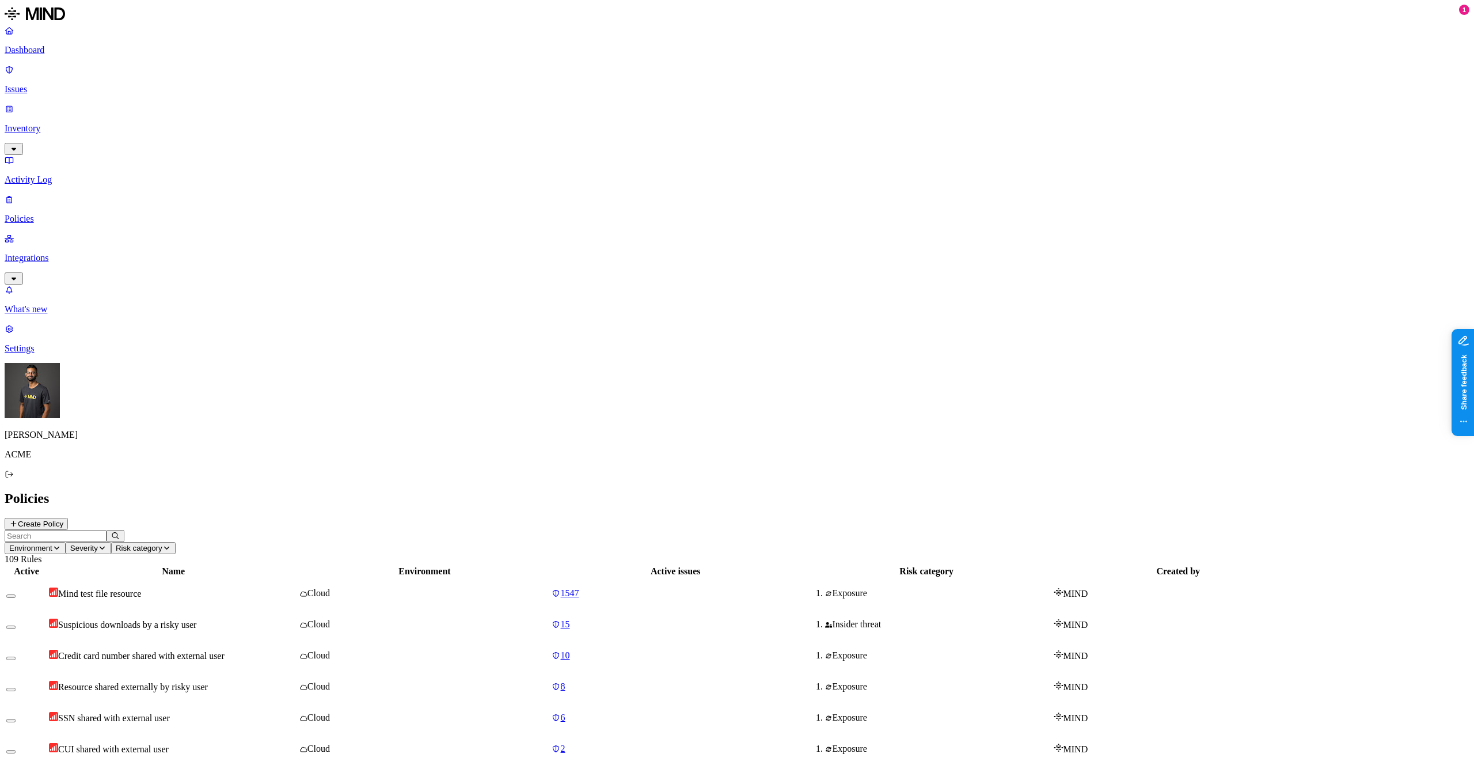
click at [298, 671] on td "Resource shared externally by risky user" at bounding box center [173, 686] width 250 height 30
click at [56, 253] on p "Integrations" at bounding box center [737, 258] width 1465 height 10
